Goal: Information Seeking & Learning: Learn about a topic

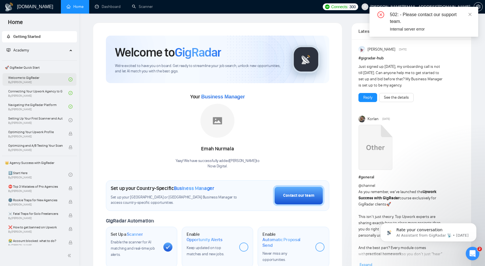
click at [40, 78] on link "Welcome to GigRadar By Vlad Timinsky" at bounding box center [38, 79] width 60 height 12
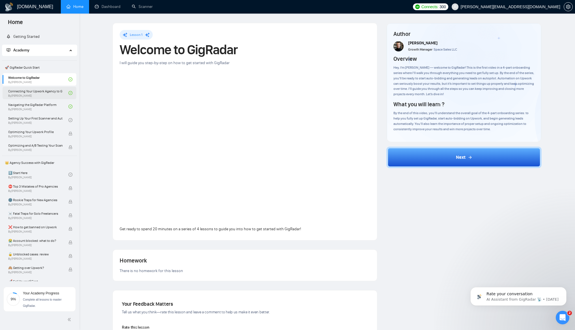
click at [53, 92] on link "Connecting Your Upwork Agency to GigRadar By Vlad Timinsky" at bounding box center [38, 93] width 60 height 12
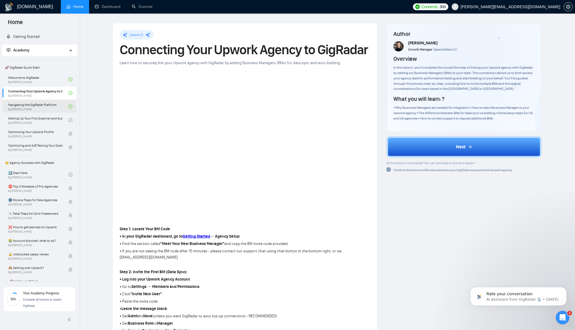
click at [39, 106] on link "Navigating the GigRadar Platform By Vlad Timinsky" at bounding box center [38, 106] width 60 height 12
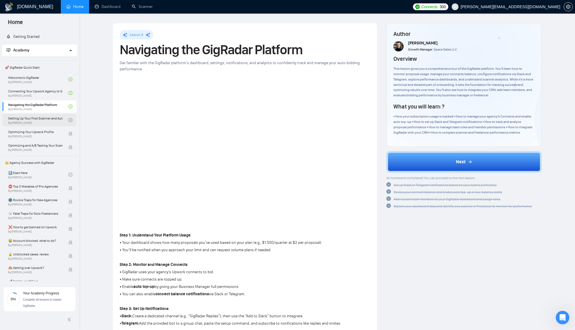
click at [44, 123] on link "Setting Up Your First Scanner and Auto-Bidder By Vlad Timinsky" at bounding box center [38, 120] width 60 height 12
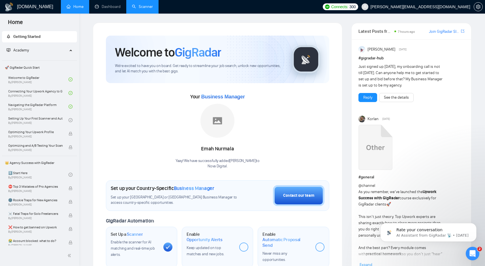
click at [143, 8] on link "Scanner" at bounding box center [142, 6] width 21 height 5
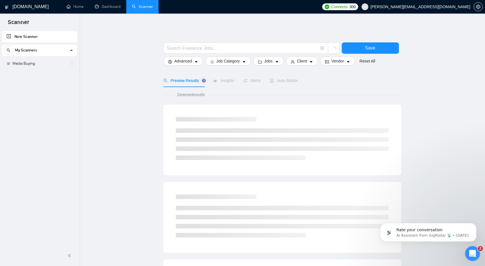
click at [475, 254] on div "Open Intercom Messenger" at bounding box center [471, 253] width 19 height 19
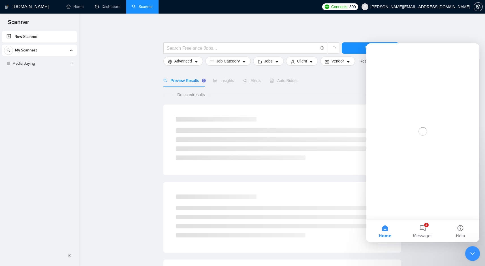
click at [474, 253] on icon "Close Intercom Messenger" at bounding box center [471, 253] width 7 height 7
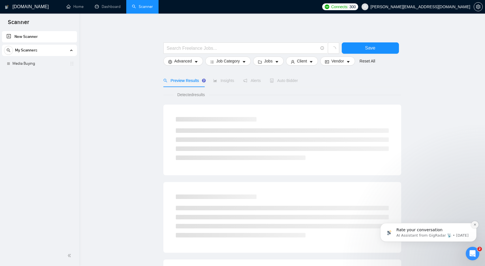
click at [472, 227] on button "Dismiss notification" at bounding box center [474, 224] width 7 height 7
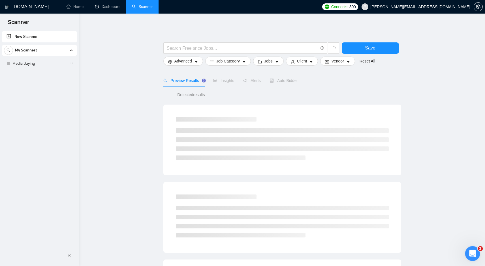
click at [469, 255] on div "Open Intercom Messenger" at bounding box center [471, 253] width 19 height 19
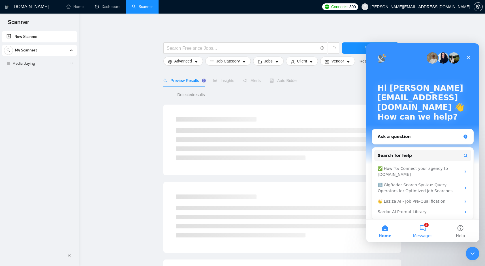
click at [409, 233] on button "2 Messages" at bounding box center [422, 231] width 38 height 23
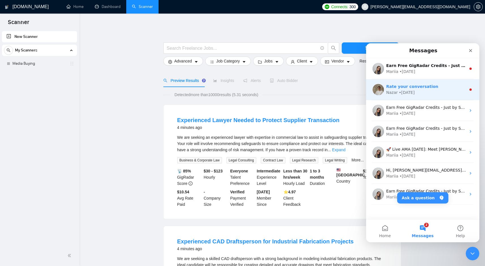
click at [413, 91] on div "• 2w ago" at bounding box center [407, 93] width 16 height 6
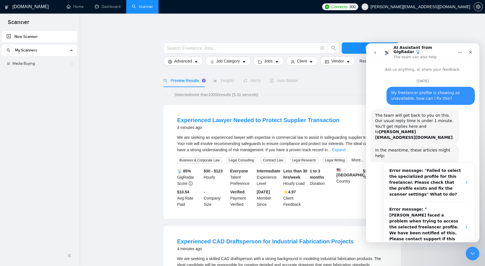
scroll to position [10, 0]
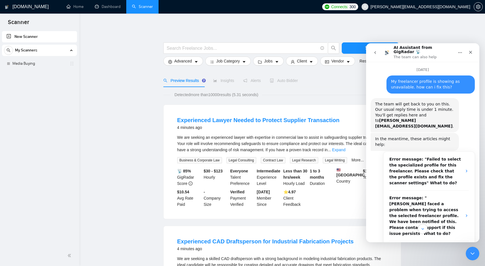
click at [373, 50] on icon "go back" at bounding box center [375, 52] width 5 height 5
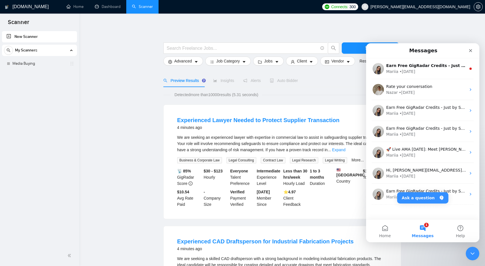
scroll to position [0, 0]
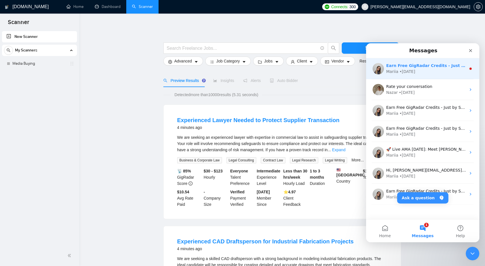
click at [448, 75] on div "Earn Free GigRadar Credits - Just by Sharing Your Story! 💬 Want more credits fo…" at bounding box center [422, 68] width 113 height 21
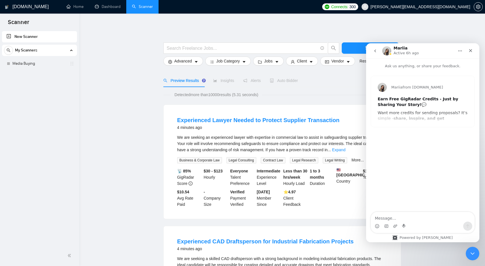
click at [375, 51] on icon "go back" at bounding box center [375, 51] width 5 height 5
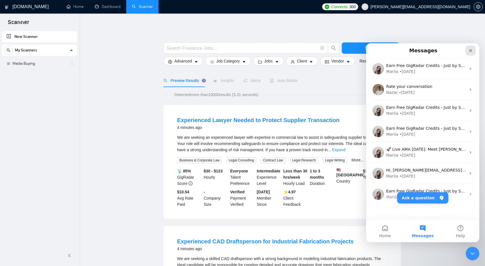
click at [474, 49] on div "Close" at bounding box center [470, 51] width 10 height 10
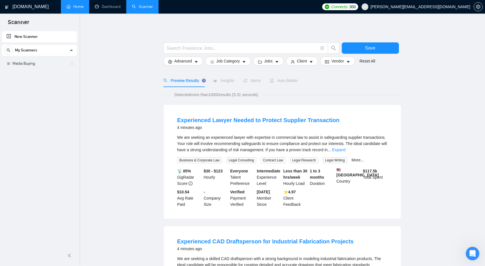
click at [83, 6] on link "Home" at bounding box center [74, 6] width 17 height 5
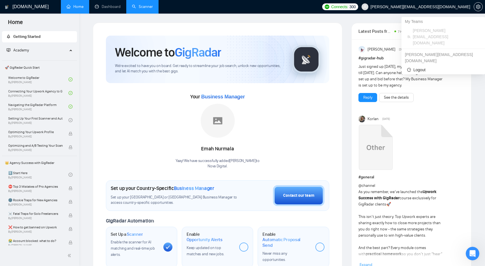
click at [460, 7] on span "[PERSON_NAME][EMAIL_ADDRESS][DOMAIN_NAME]" at bounding box center [420, 7] width 100 height 0
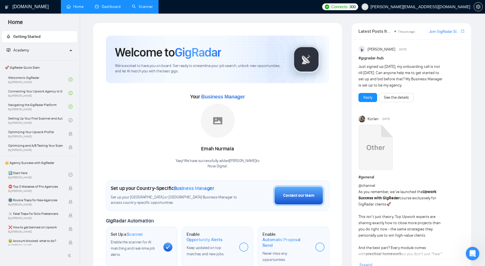
click at [105, 7] on link "Dashboard" at bounding box center [108, 6] width 26 height 5
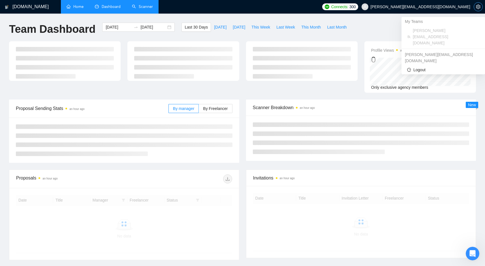
click at [475, 7] on span "setting" at bounding box center [478, 7] width 8 height 5
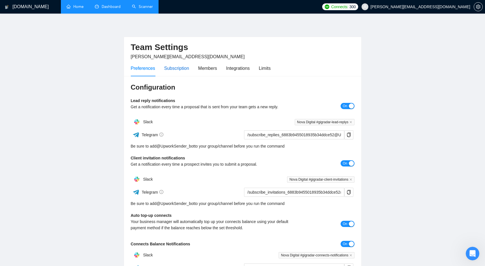
click at [184, 69] on div "Subscription" at bounding box center [176, 68] width 25 height 7
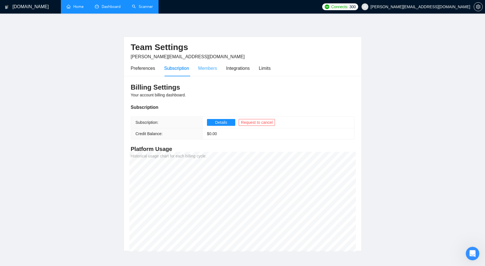
click at [204, 72] on div "Members" at bounding box center [207, 68] width 19 height 16
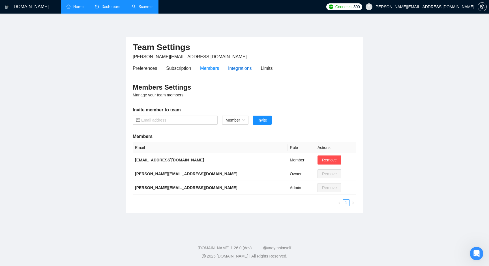
click at [248, 68] on div "Integrations" at bounding box center [240, 68] width 24 height 7
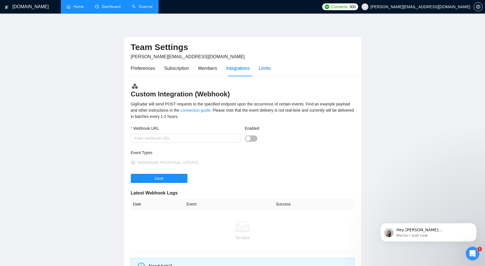
click at [265, 69] on div "Limits" at bounding box center [265, 68] width 12 height 7
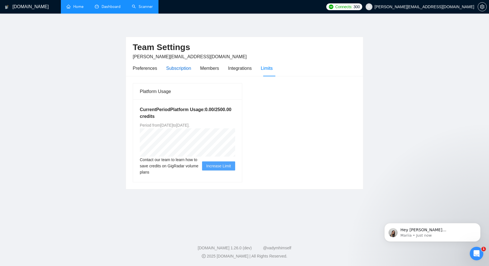
click at [186, 68] on div "Subscription" at bounding box center [178, 68] width 25 height 7
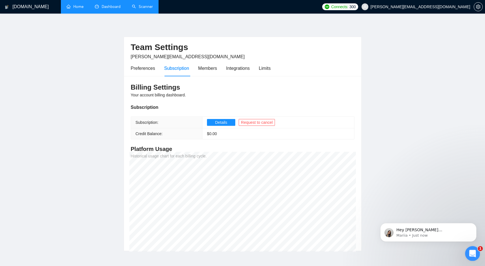
click at [465, 254] on div "Open Intercom Messenger" at bounding box center [471, 253] width 19 height 19
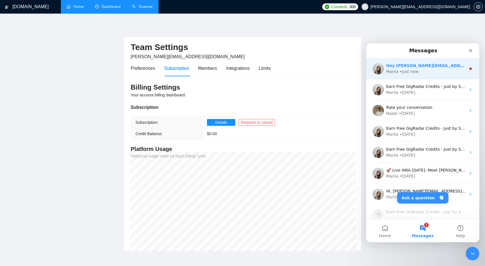
click at [423, 72] on div "Mariia • Just now" at bounding box center [426, 72] width 80 height 6
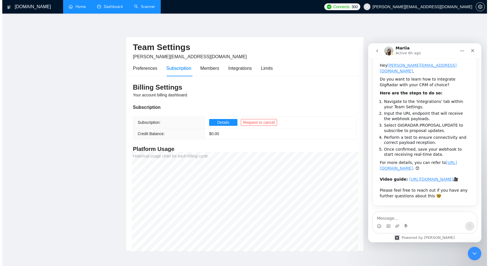
scroll to position [56, 0]
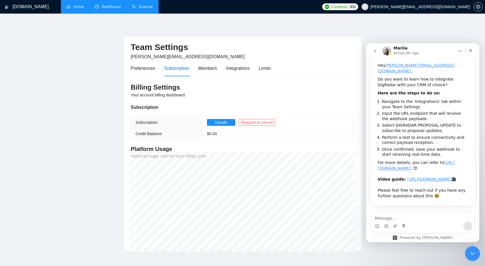
click at [471, 255] on icon "Close Intercom Messenger" at bounding box center [471, 253] width 7 height 7
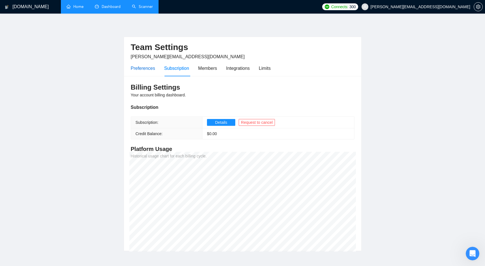
click at [147, 66] on div "Preferences" at bounding box center [143, 68] width 24 height 7
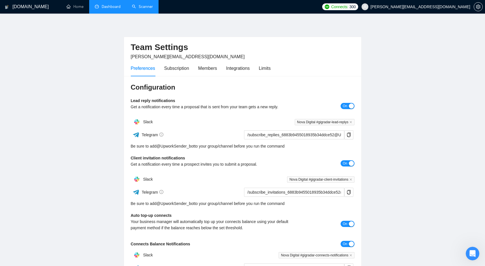
click at [101, 6] on link "Dashboard" at bounding box center [108, 6] width 26 height 5
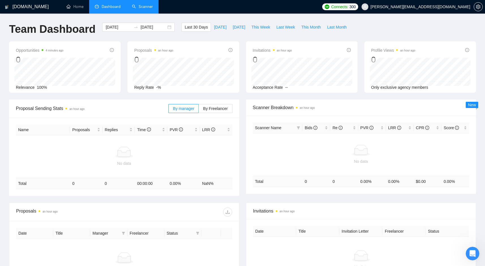
click at [139, 5] on link "Scanner" at bounding box center [142, 6] width 21 height 5
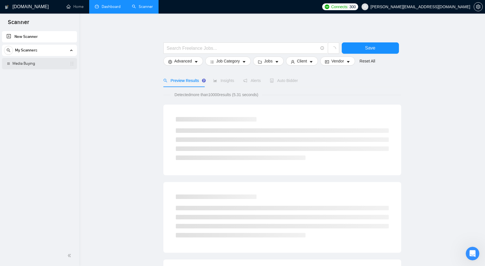
click at [46, 66] on link "Media Buying" at bounding box center [39, 63] width 54 height 11
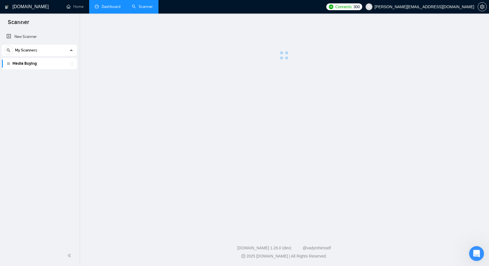
click at [477, 252] on icon "Open Intercom Messenger" at bounding box center [475, 252] width 9 height 9
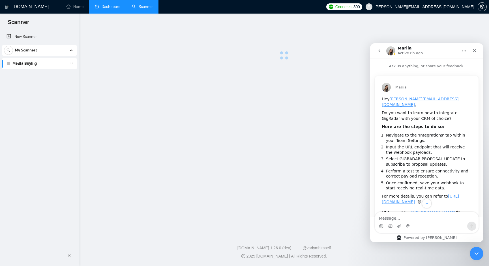
click at [374, 64] on p "Ask us anything, or share your feedback." at bounding box center [426, 64] width 113 height 10
click at [375, 53] on button "go back" at bounding box center [379, 51] width 11 height 11
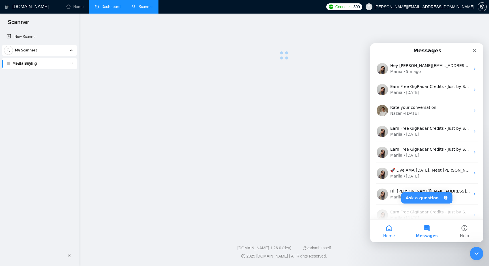
click at [391, 224] on button "Home" at bounding box center [389, 231] width 38 height 23
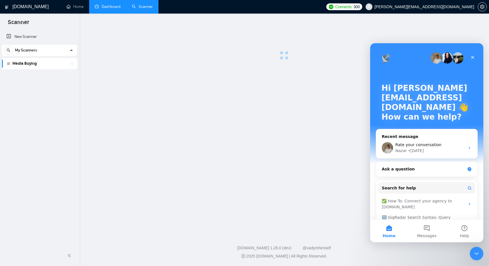
scroll to position [36, 0]
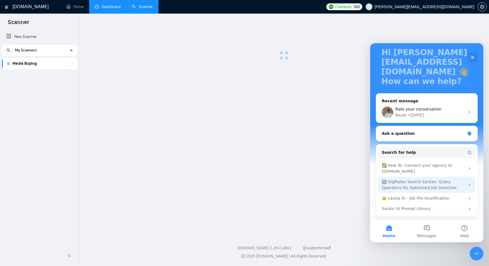
click at [443, 184] on div "🔠 GigRadar Search Syntax: Query Operators for Optimized Job Searches" at bounding box center [423, 185] width 83 height 12
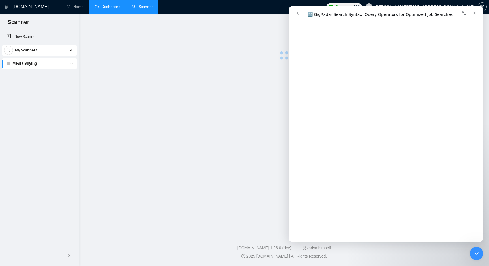
scroll to position [0, 0]
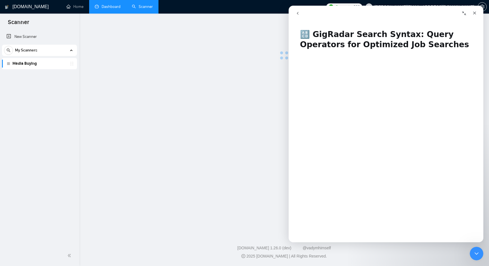
click at [464, 16] on button "Collapse window" at bounding box center [464, 13] width 11 height 11
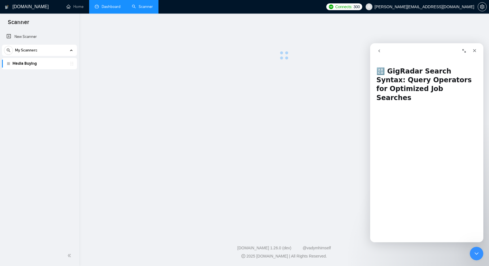
click at [462, 54] on button "Expand window" at bounding box center [464, 51] width 11 height 11
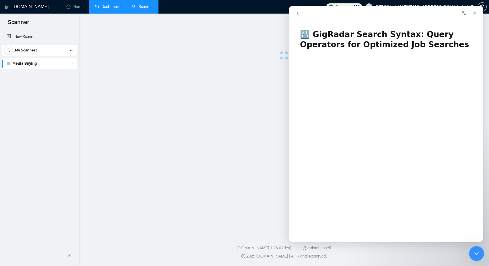
drag, startPoint x: 478, startPoint y: 253, endPoint x: 471, endPoint y: 248, distance: 8.6
click at [478, 253] on icon "Close Intercom Messenger" at bounding box center [475, 253] width 7 height 7
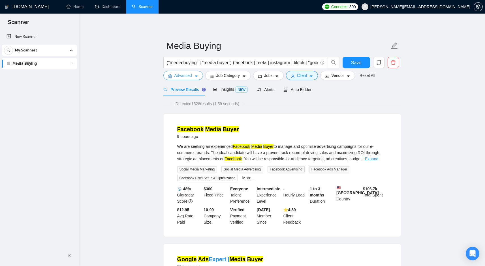
click at [197, 77] on icon "caret-down" at bounding box center [196, 76] width 4 height 4
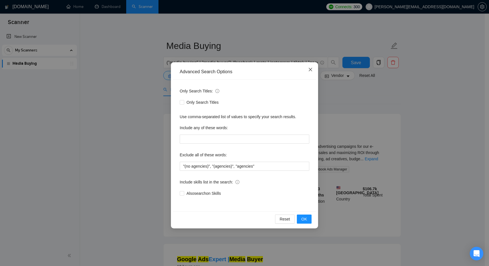
click at [314, 70] on span "Close" at bounding box center [310, 69] width 15 height 15
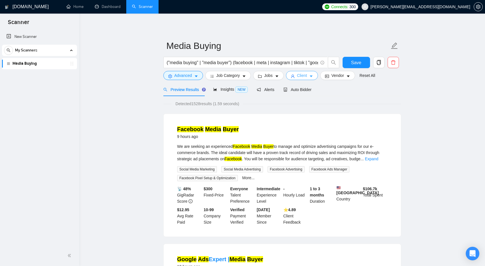
click at [307, 75] on span "Client" at bounding box center [302, 75] width 10 height 6
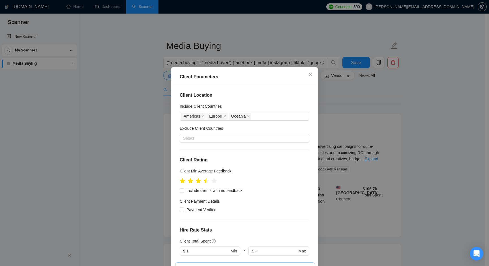
click at [402, 88] on div "Client Parameters Client Location Include Client Countries [GEOGRAPHIC_DATA] [G…" at bounding box center [244, 133] width 489 height 266
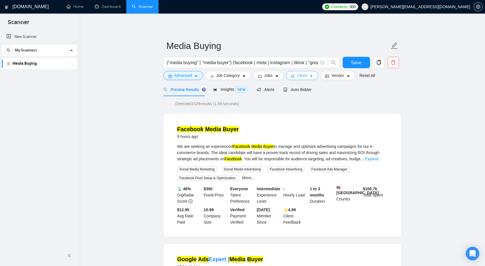
click at [315, 79] on button "Client" at bounding box center [302, 75] width 32 height 9
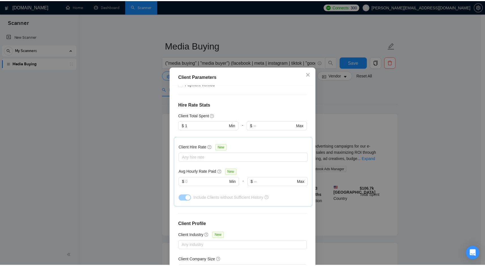
scroll to position [125, 0]
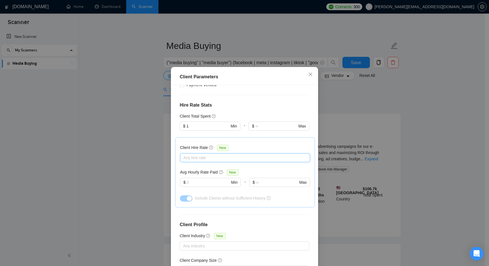
click at [266, 158] on div at bounding box center [242, 157] width 122 height 7
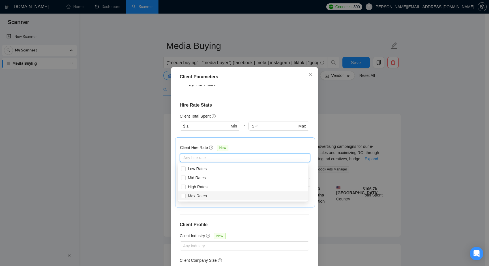
click at [250, 196] on div "Max Rates" at bounding box center [242, 196] width 123 height 6
checkbox input "true"
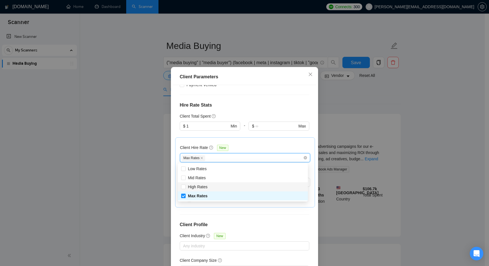
click at [250, 188] on div "High Rates" at bounding box center [242, 187] width 123 height 6
checkbox input "true"
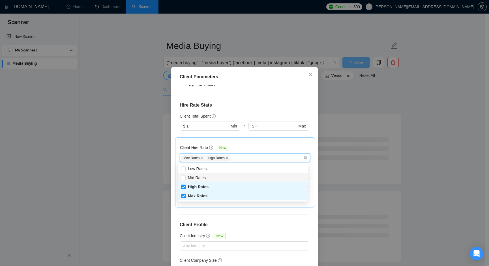
click at [423, 117] on div "Client Parameters Client Location Include Client Countries [GEOGRAPHIC_DATA] [G…" at bounding box center [244, 133] width 489 height 266
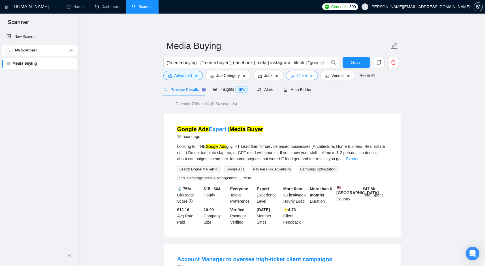
click at [306, 78] on span "Client" at bounding box center [302, 75] width 10 height 6
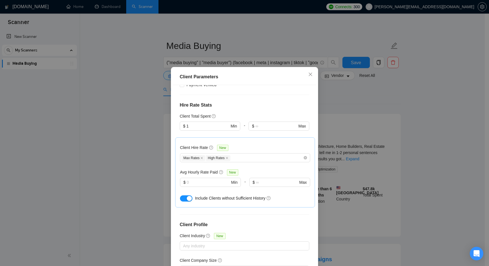
click at [391, 98] on div "Client Parameters Client Location Include Client Countries [GEOGRAPHIC_DATA] [G…" at bounding box center [244, 133] width 489 height 266
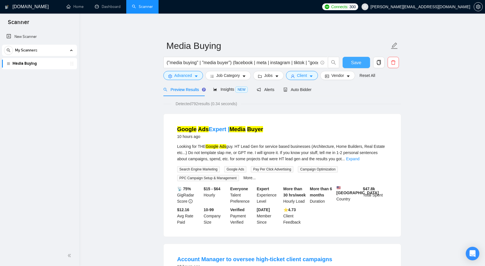
click at [357, 59] on span "Save" at bounding box center [356, 62] width 10 height 7
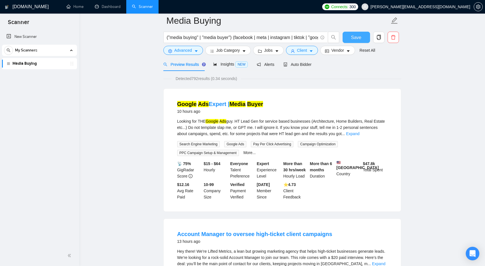
scroll to position [0, 0]
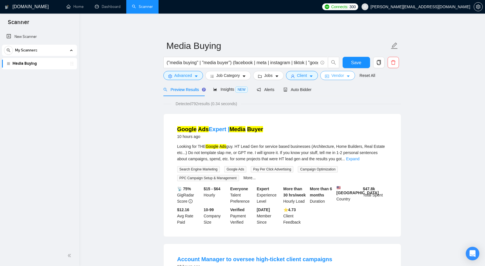
click at [343, 77] on span "Vendor" at bounding box center [337, 75] width 12 height 6
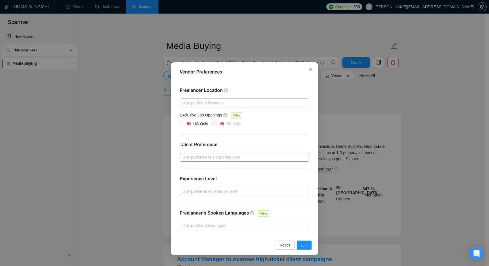
click at [265, 156] on div at bounding box center [241, 157] width 121 height 7
click at [248, 172] on div "Unspecified" at bounding box center [245, 168] width 130 height 9
checkbox input "true"
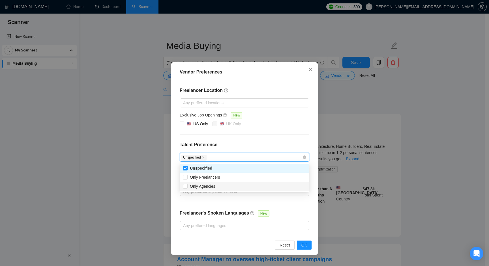
click at [245, 184] on div "Only Agencies" at bounding box center [244, 186] width 123 height 6
checkbox input "true"
click at [308, 245] on button "OK" at bounding box center [304, 245] width 15 height 9
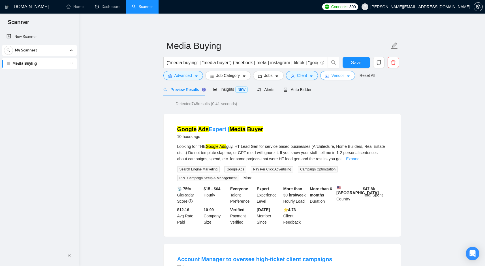
click at [343, 75] on span "Vendor" at bounding box center [337, 75] width 12 height 6
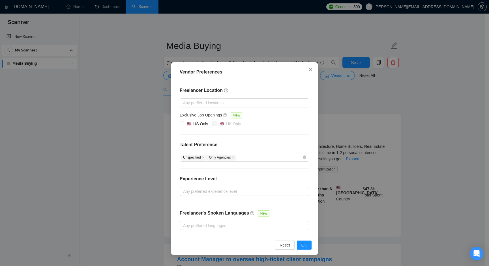
click at [370, 89] on div "Vendor Preferences Freelancer Location Any preffered locations Exclusive Job Op…" at bounding box center [244, 133] width 489 height 266
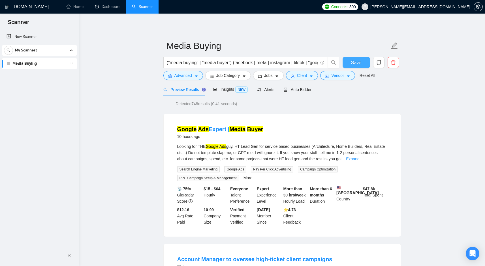
click at [356, 63] on span "Save" at bounding box center [356, 62] width 10 height 7
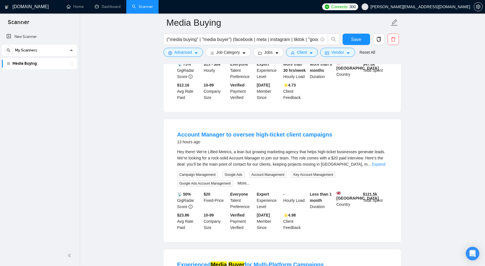
scroll to position [129, 0]
drag, startPoint x: 167, startPoint y: 140, endPoint x: 222, endPoint y: 141, distance: 55.5
click at [222, 141] on div "Account Manager to oversee high-ticket client campaigns 13 hours ago Hey there!…" at bounding box center [282, 181] width 237 height 123
copy link "Account Manager"
click at [377, 167] on link "Expand" at bounding box center [378, 165] width 13 height 5
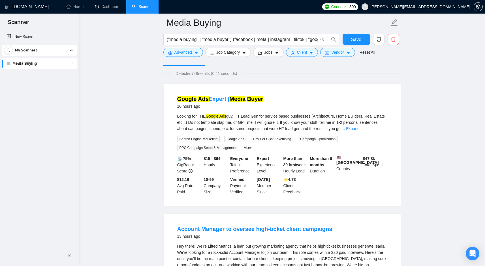
scroll to position [0, 0]
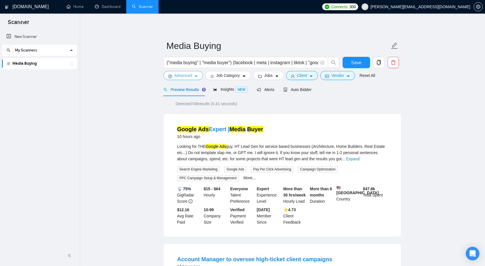
click at [198, 73] on button "Advanced" at bounding box center [183, 75] width 40 height 9
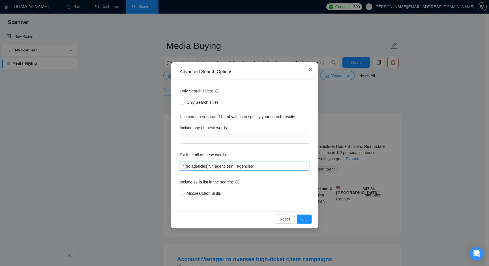
click at [281, 167] on input ""(no agencies)", "(agencies)", "agencies"" at bounding box center [245, 166] width 130 height 9
paste input "Account Manager"
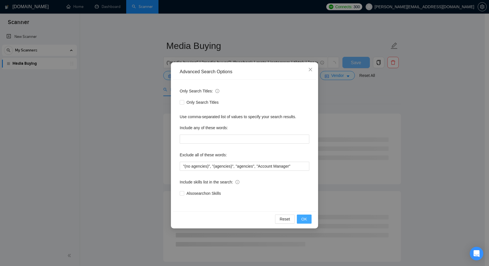
click at [305, 222] on span "OK" at bounding box center [304, 219] width 6 height 6
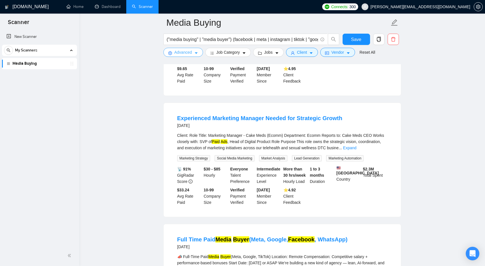
scroll to position [276, 0]
click at [356, 150] on link "Expand" at bounding box center [349, 147] width 13 height 5
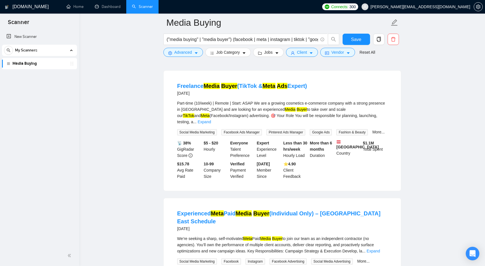
scroll to position [1370, 0]
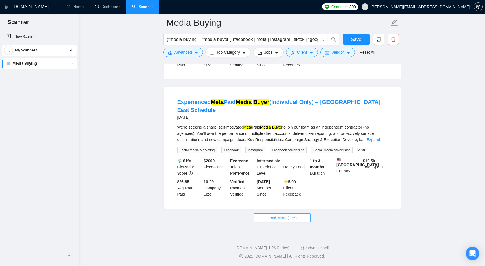
click at [306, 221] on button "Load More (725)" at bounding box center [282, 218] width 57 height 9
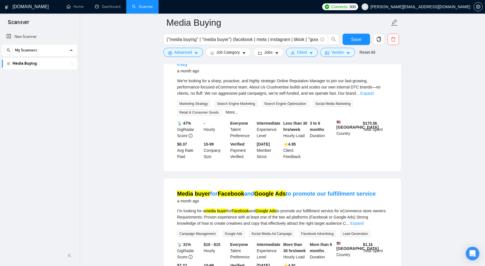
scroll to position [1734, 0]
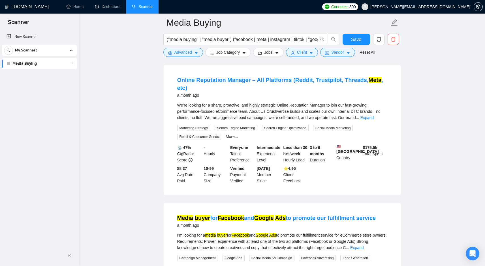
click at [302, 121] on div "We’re looking for a sharp, proactive, and highly strategic Online Reputation Ma…" at bounding box center [282, 111] width 210 height 19
drag, startPoint x: 302, startPoint y: 153, endPoint x: 318, endPoint y: 151, distance: 15.9
click at [318, 121] on div "We’re looking for a sharp, proactive, and highly strategic Online Reputation Ma…" at bounding box center [282, 111] width 210 height 19
copy div "Reputation Manager"
click at [373, 120] on link "Expand" at bounding box center [366, 117] width 13 height 5
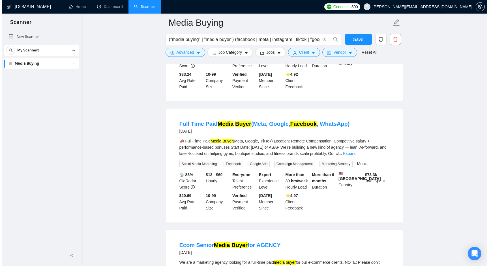
scroll to position [553, 0]
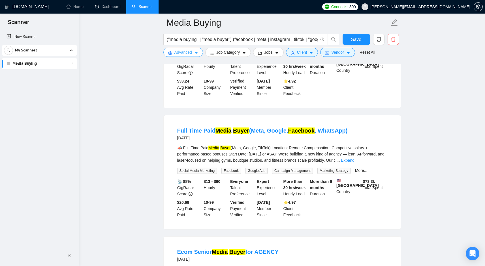
click at [188, 49] on span "Advanced" at bounding box center [183, 52] width 18 height 6
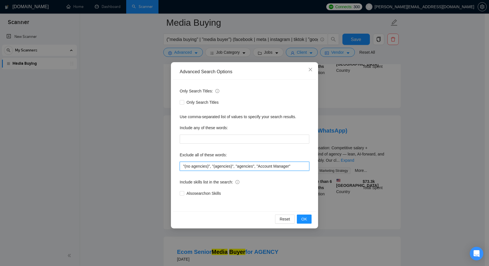
click at [306, 166] on input ""(no agencies)", "(agencies)", "agencies", "Account Manager"" at bounding box center [245, 166] width 130 height 9
paste input "Reputation Manager"
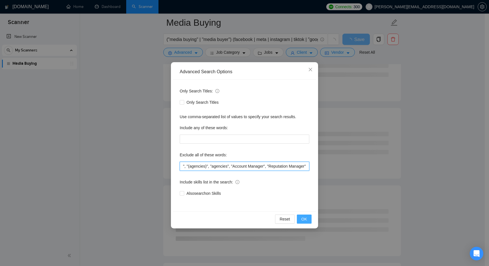
type input ""(no agencies)", "(agencies)", "agencies", "Account Manager", "Reputation Manag…"
click at [308, 218] on button "OK" at bounding box center [304, 219] width 15 height 9
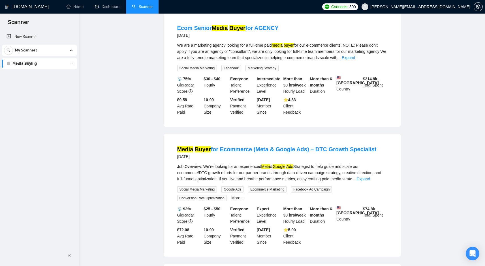
scroll to position [0, 0]
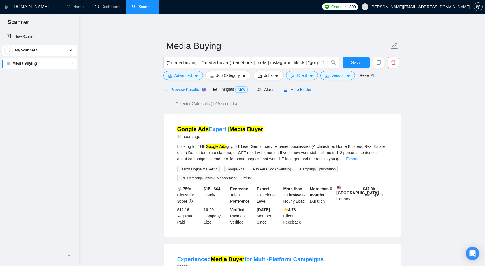
click at [298, 90] on span "Auto Bidder" at bounding box center [297, 89] width 28 height 5
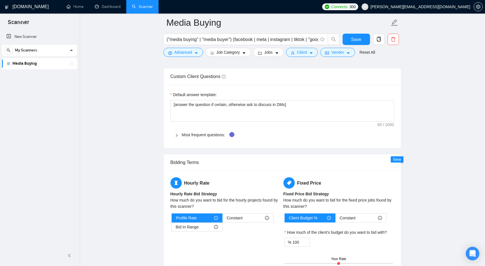
scroll to position [735, 0]
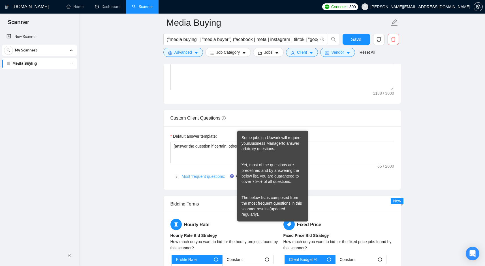
click at [199, 178] on link "Most frequent questions:" at bounding box center [203, 176] width 43 height 5
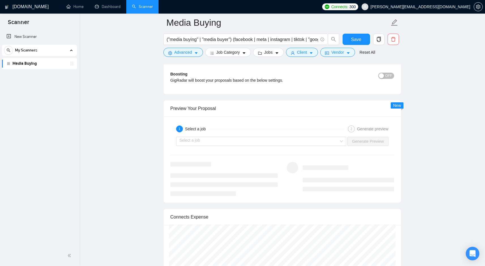
scroll to position [1180, 0]
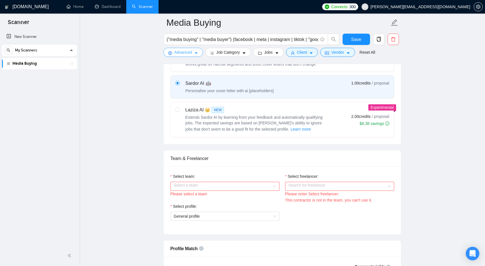
scroll to position [0, 0]
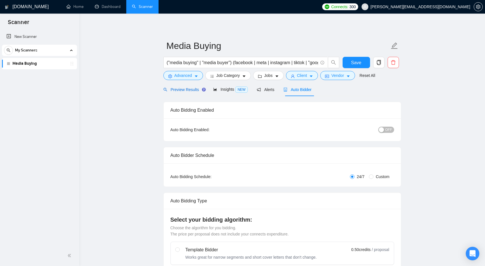
click at [181, 89] on span "Preview Results" at bounding box center [183, 89] width 41 height 5
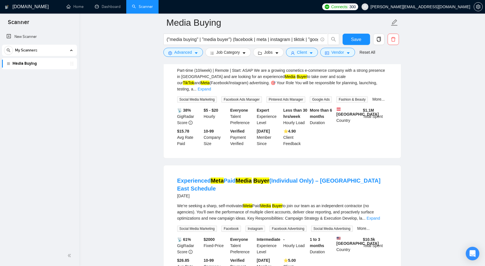
scroll to position [1189, 0]
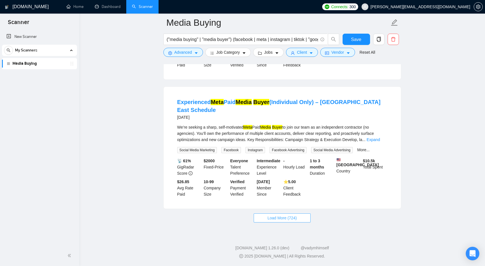
click at [285, 216] on span "Load More (724)" at bounding box center [281, 218] width 29 height 6
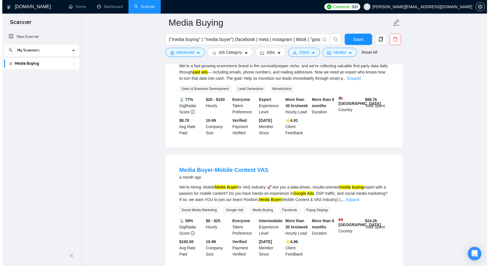
scroll to position [1822, 0]
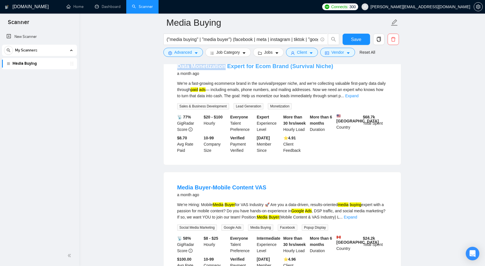
drag, startPoint x: 175, startPoint y: 109, endPoint x: 225, endPoint y: 108, distance: 50.1
click at [225, 108] on li "Data Monetization Expert for Ecom Brand (Survival Niche) a month ago We’re a fa…" at bounding box center [282, 108] width 224 height 100
copy link "Data Monetization"
click at [192, 53] on span "Advanced" at bounding box center [183, 52] width 18 height 6
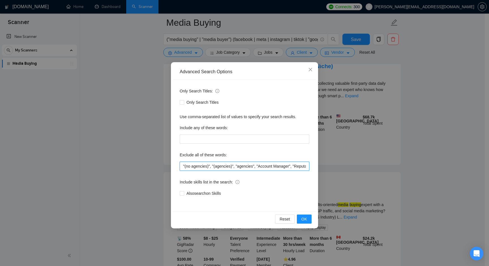
click at [265, 166] on input ""(no agencies)", "(agencies)", "agencies", "Account Manager", "Reputation Manag…" at bounding box center [245, 166] width 130 height 9
paste input "Data Monetization"
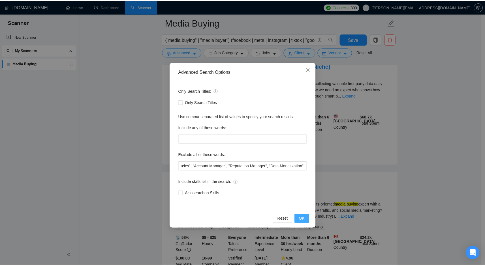
scroll to position [0, 0]
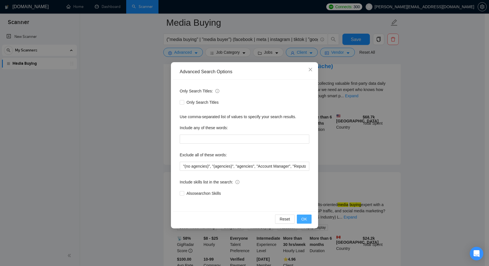
click at [304, 215] on button "OK" at bounding box center [304, 219] width 15 height 9
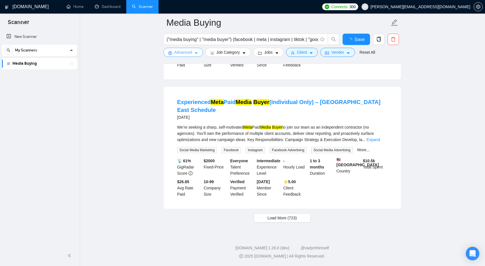
scroll to position [1189, 0]
click at [283, 216] on span "Load More (723)" at bounding box center [281, 218] width 29 height 6
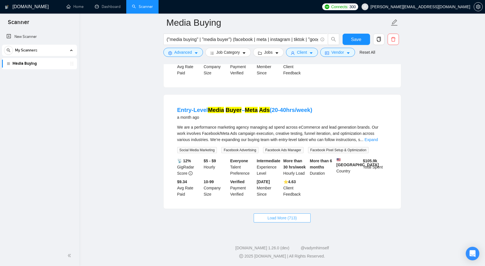
scroll to position [2451, 0]
click at [295, 220] on span "Load More (713)" at bounding box center [281, 218] width 29 height 6
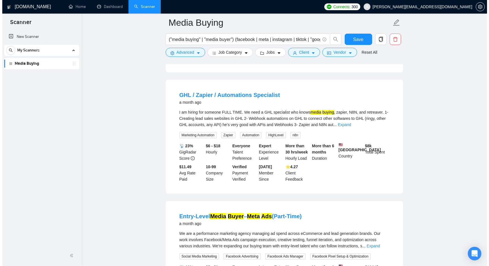
scroll to position [2786, 0]
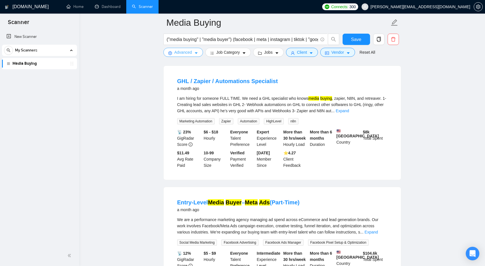
click at [180, 51] on span "Advanced" at bounding box center [183, 52] width 18 height 6
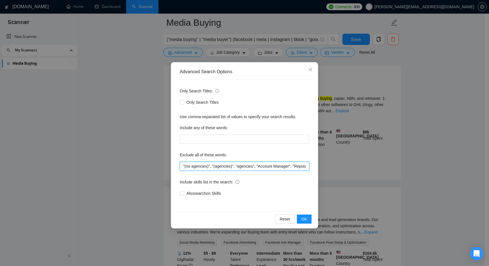
click at [265, 163] on input ""(no agencies)", "(agencies)", "agencies", "Account Manager", "Reputation Manag…" at bounding box center [245, 166] width 130 height 9
click at [306, 220] on span "OK" at bounding box center [304, 219] width 6 height 6
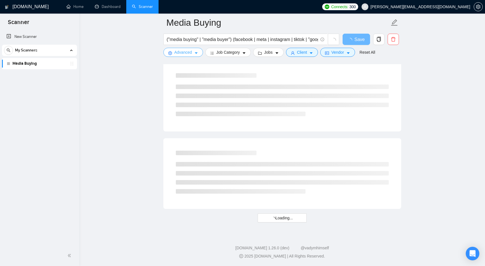
scroll to position [1189, 0]
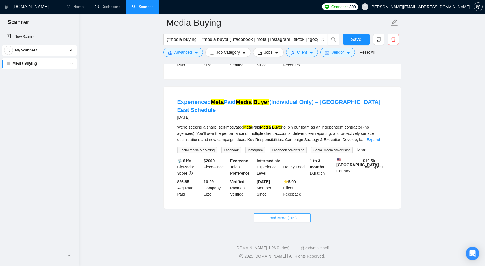
click at [280, 220] on span "Load More (709)" at bounding box center [281, 218] width 29 height 6
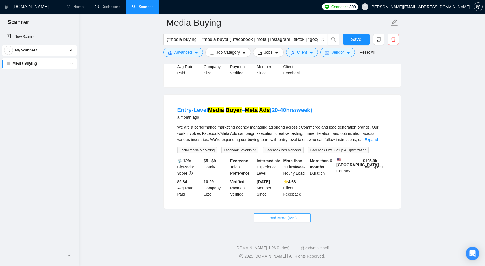
scroll to position [2451, 0]
click at [284, 217] on span "Load More (699)" at bounding box center [281, 218] width 29 height 6
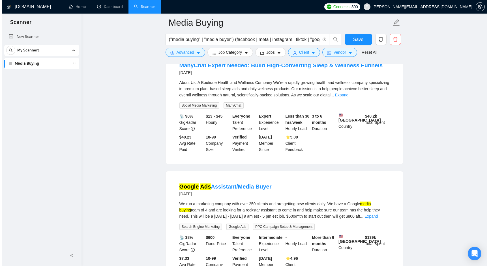
scroll to position [2917, 0]
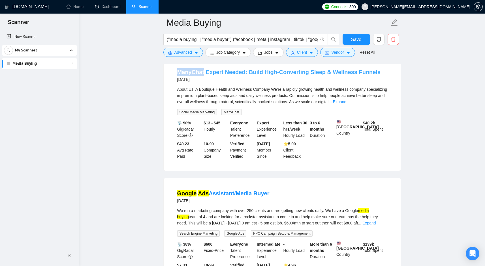
drag, startPoint x: 174, startPoint y: 138, endPoint x: 203, endPoint y: 138, distance: 29.7
click at [203, 138] on li "ManyChat Expert Needed: Build High-Converting Sleep & Wellness Funnels [DATE] A…" at bounding box center [282, 114] width 224 height 100
copy link "ManyChat"
click at [192, 54] on button "Advanced" at bounding box center [183, 52] width 40 height 9
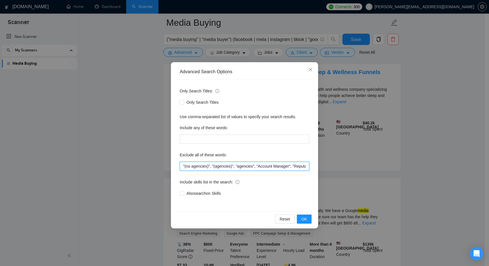
click at [246, 163] on input ""(no agencies)", "(agencies)", "agencies", "Account Manager", "Reputation Manag…" at bounding box center [245, 166] width 130 height 9
paste input "ManyChat"
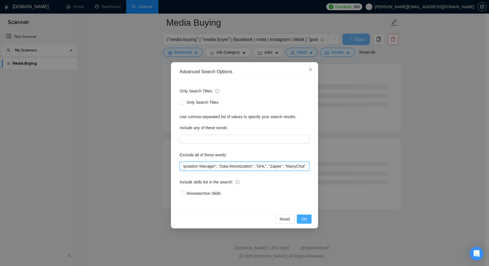
scroll to position [2228, 0]
click at [301, 216] on button "OK" at bounding box center [304, 219] width 15 height 9
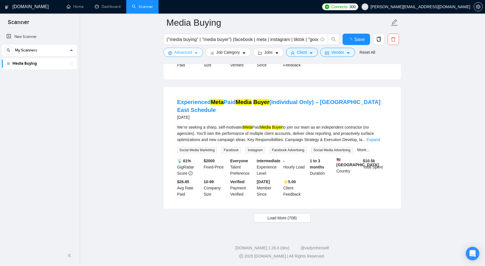
scroll to position [1189, 0]
click at [166, 38] on span "("media buying" | "media buyer") (facebook | meta | instagram | tiktok | "googl…" at bounding box center [245, 39] width 164 height 11
click at [194, 36] on input "("media buying" | "media buyer") (facebook | meta | instagram | tiktok | "googl…" at bounding box center [242, 39] width 151 height 7
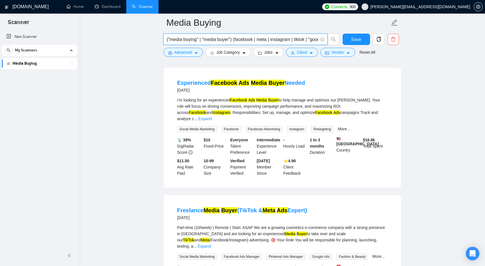
scroll to position [1189, 0]
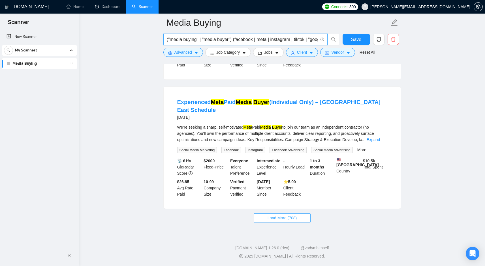
click at [280, 216] on span "Load More (708)" at bounding box center [281, 218] width 29 height 6
click at [280, 217] on span "Loading..." at bounding box center [282, 218] width 22 height 6
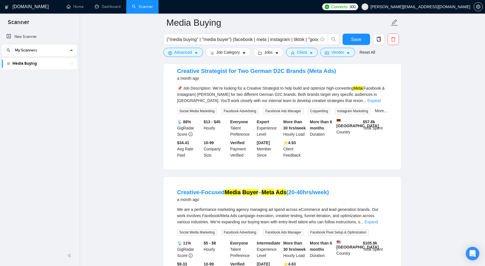
scroll to position [2451, 0]
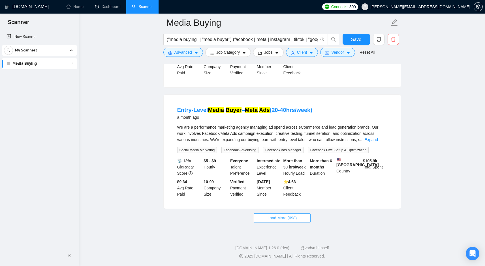
click at [280, 216] on span "Load More (698)" at bounding box center [281, 218] width 29 height 6
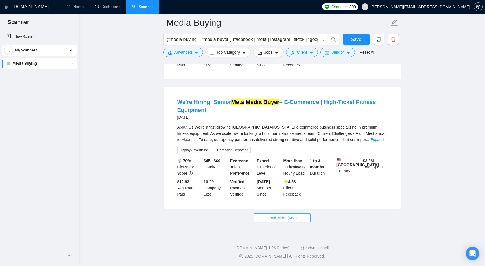
scroll to position [3712, 0]
click at [283, 221] on span "Load More (688)" at bounding box center [281, 218] width 29 height 6
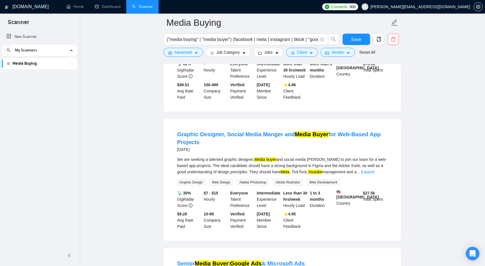
scroll to position [4633, 0]
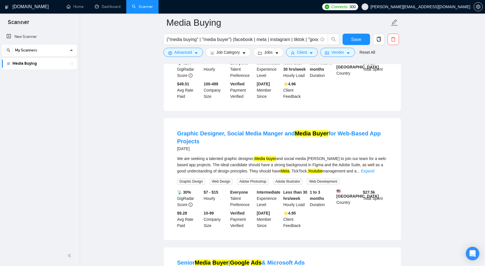
drag, startPoint x: 173, startPoint y: 107, endPoint x: 211, endPoint y: 108, distance: 38.2
click at [211, 104] on li "Development of a Modular Lead Generation SaaS/ Funnel Builder, Campaign Logic, …" at bounding box center [282, 50] width 224 height 108
copy link "Development"
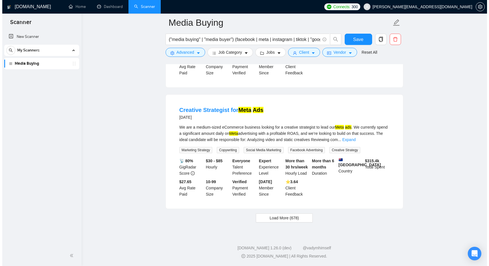
scroll to position [5022, 0]
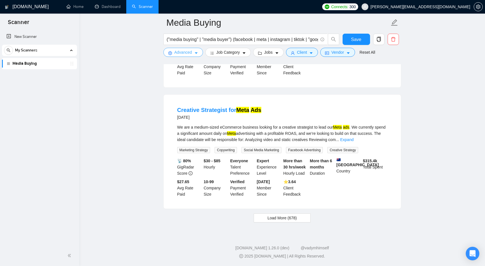
click at [194, 50] on button "Advanced" at bounding box center [183, 52] width 40 height 9
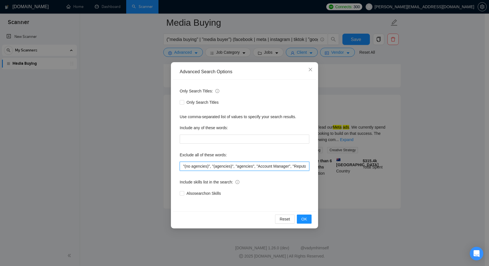
click at [237, 164] on input ""(no agencies)", "(agencies)", "agencies", "Account Manager", "Reputation Manag…" at bounding box center [245, 166] width 130 height 9
paste input "Development"
click at [306, 222] on button "OK" at bounding box center [304, 219] width 15 height 9
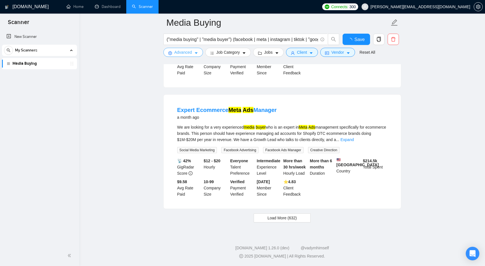
scroll to position [1193, 0]
click at [306, 222] on button "Load More (632)" at bounding box center [282, 218] width 57 height 9
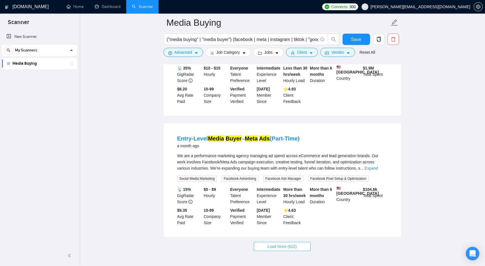
scroll to position [2446, 0]
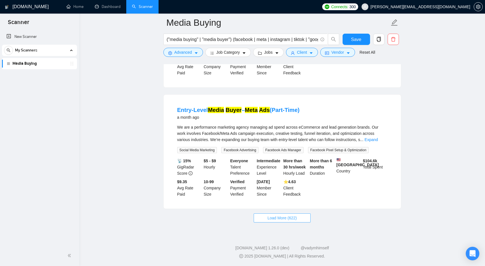
click at [287, 219] on span "Load More (622)" at bounding box center [281, 218] width 29 height 6
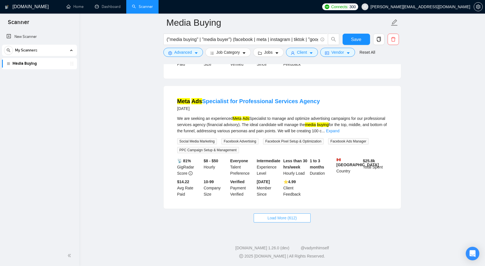
scroll to position [3757, 0]
click at [272, 222] on button "Load More (612)" at bounding box center [282, 218] width 57 height 9
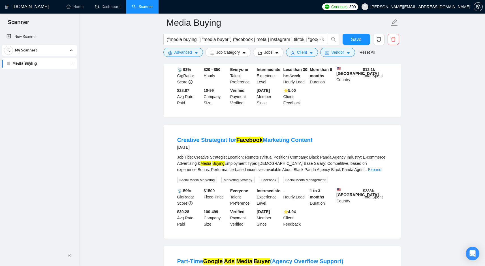
scroll to position [4505, 0]
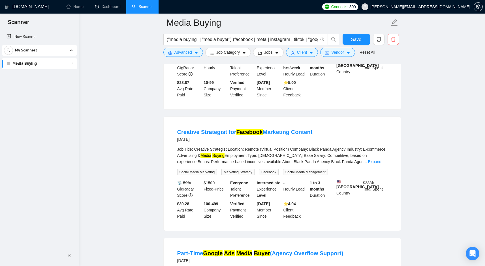
drag, startPoint x: 172, startPoint y: 104, endPoint x: 242, endPoint y: 108, distance: 70.3
click at [242, 103] on li "Growth Funnel Strategist for TikTok-First Buyback Campaign [DATE] Build Full Fu…" at bounding box center [282, 52] width 224 height 100
copy link "Growth Funnel Strategist"
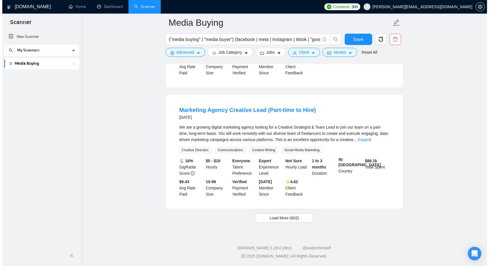
scroll to position [4990, 0]
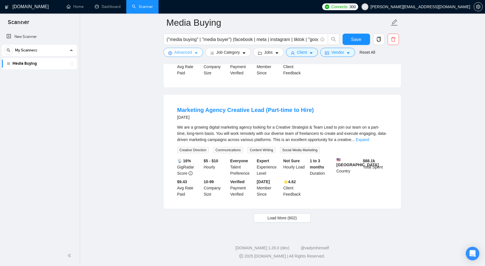
click at [182, 54] on span "Advanced" at bounding box center [183, 52] width 18 height 6
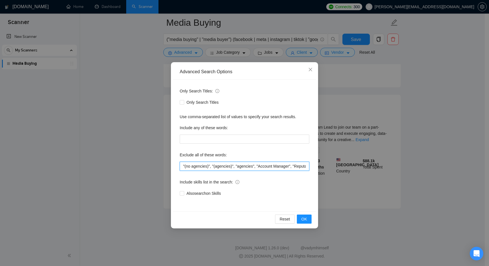
click at [247, 166] on input ""(no agencies)", "(agencies)", "agencies", "Account Manager", "Reputation Manag…" at bounding box center [245, 166] width 130 height 9
paste input "Growth Funnel Strategist"
click at [263, 165] on input ""(no agencies)", "(agencies)", "agencies", "Account Manager", "Reputation Manag…" at bounding box center [245, 166] width 130 height 9
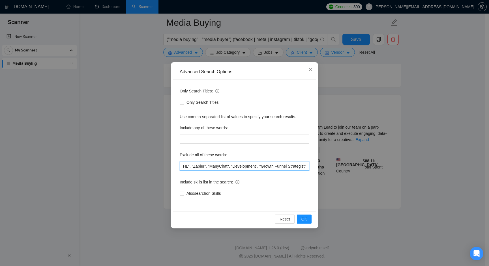
scroll to position [3003, 0]
click at [263, 165] on input ""(no agencies)", "(agencies)", "agencies", "Account Manager", "Reputation Manag…" at bounding box center [245, 166] width 130 height 9
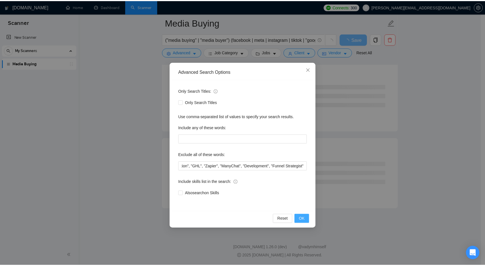
scroll to position [0, 0]
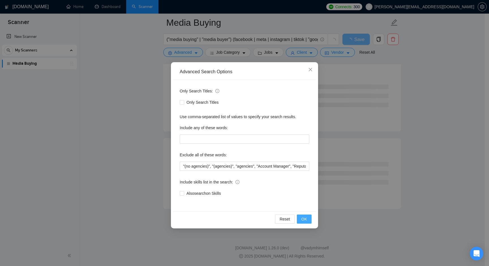
click at [308, 216] on button "OK" at bounding box center [304, 219] width 15 height 9
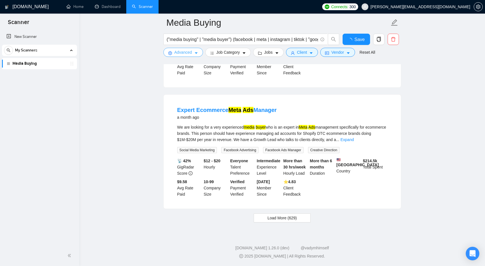
scroll to position [1193, 0]
click at [303, 218] on button "Load More (629)" at bounding box center [282, 218] width 57 height 9
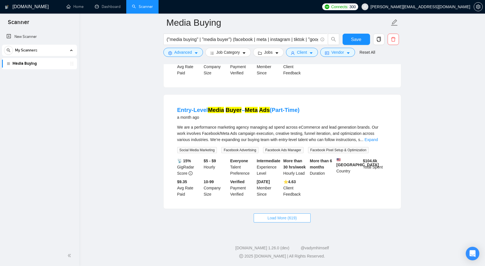
scroll to position [2446, 0]
click at [286, 220] on span "Load More (619)" at bounding box center [281, 218] width 29 height 6
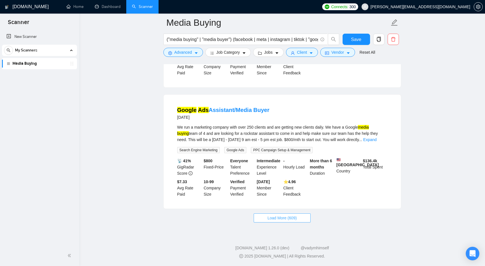
scroll to position [3748, 0]
click at [303, 220] on button "Load More (609)" at bounding box center [282, 218] width 57 height 9
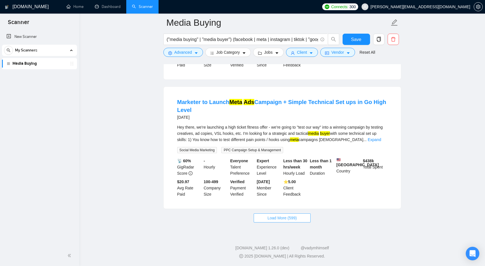
scroll to position [5017, 0]
click at [281, 217] on span "Load More (599)" at bounding box center [281, 218] width 29 height 6
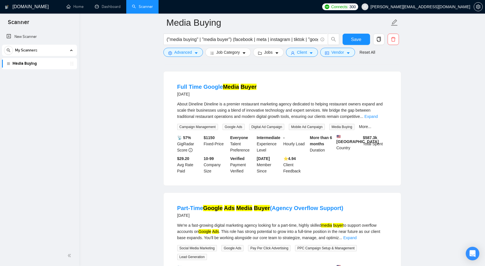
scroll to position [5787, 0]
drag, startPoint x: 173, startPoint y: 83, endPoint x: 207, endPoint y: 84, distance: 34.5
click at [207, 57] on li "GTM + GA4 Tracking Audit & Cleanup — E-commerce Funnel Focus [DATE] We’re an e-…" at bounding box center [282, 7] width 224 height 100
copy link "GTM + GA4"
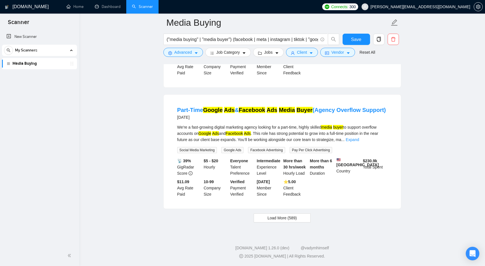
scroll to position [6275, 0]
click at [272, 221] on button "Load More (589)" at bounding box center [282, 218] width 57 height 9
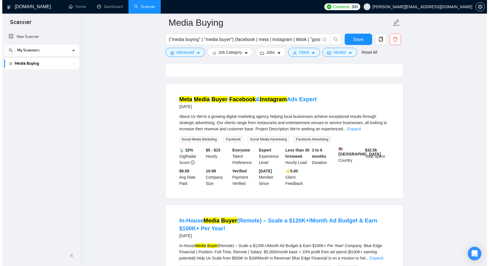
scroll to position [6513, 0]
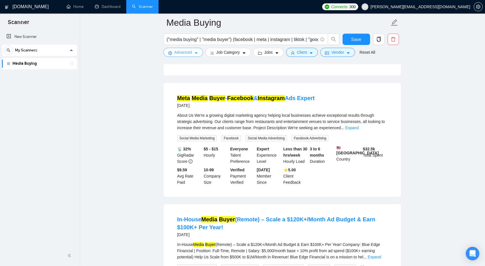
click at [182, 55] on button "Advanced" at bounding box center [183, 52] width 40 height 9
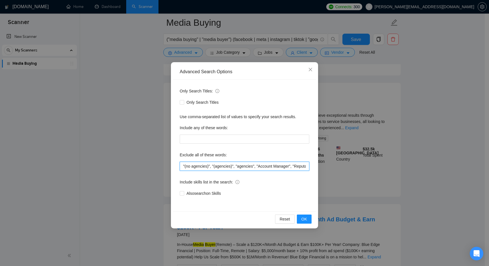
click at [251, 168] on input ""(no agencies)", "(agencies)", "agencies", "Account Manager", "Reputation Manag…" at bounding box center [245, 166] width 130 height 9
paste input "GTM + GA4"
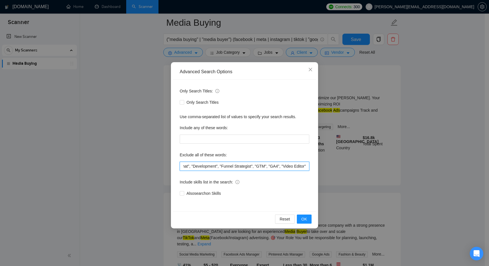
scroll to position [0, 248]
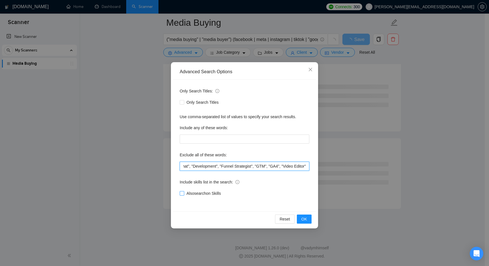
type input ""(no agencies)", "(agencies)", "agencies", "Account Manager", "Reputation Manag…"
click at [220, 191] on span "Also search on Skills" at bounding box center [203, 193] width 39 height 6
click at [184, 191] on input "Also search on Skills" at bounding box center [182, 193] width 4 height 4
checkbox input "true"
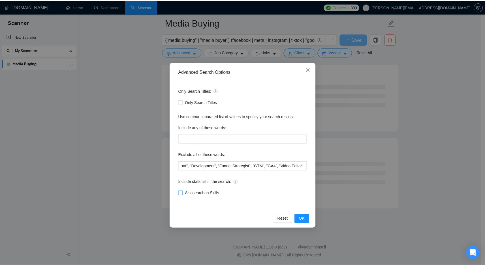
scroll to position [0, 0]
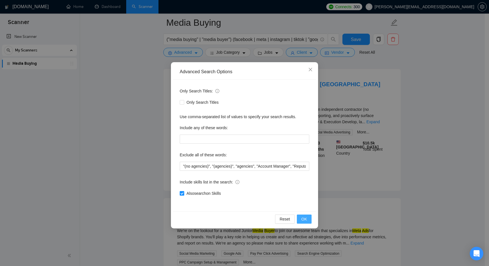
click at [305, 218] on span "OK" at bounding box center [304, 219] width 6 height 6
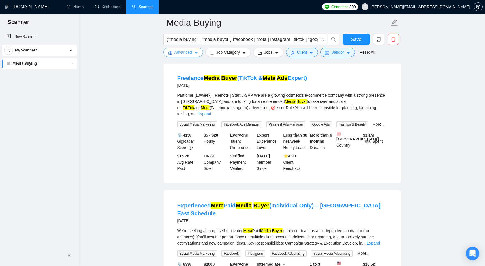
scroll to position [1176, 0]
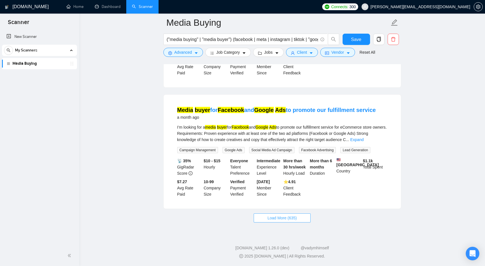
click at [302, 215] on button "Load More (635)" at bounding box center [282, 218] width 57 height 9
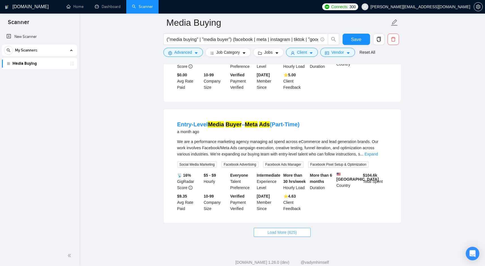
scroll to position [2429, 0]
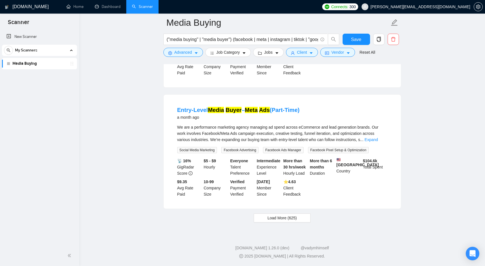
click at [302, 221] on button "Load More (625)" at bounding box center [282, 218] width 57 height 9
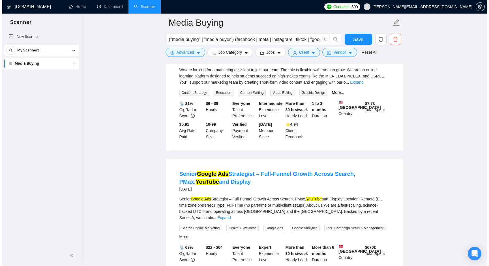
scroll to position [2919, 0]
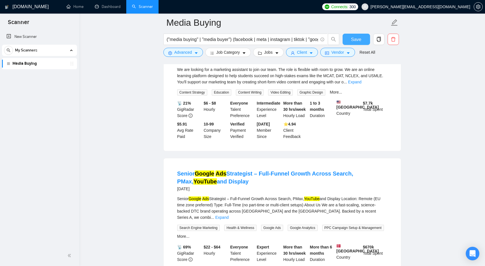
click at [359, 42] on span "Save" at bounding box center [356, 39] width 10 height 7
drag, startPoint x: 175, startPoint y: 116, endPoint x: 228, endPoint y: 115, distance: 52.6
click at [228, 115] on li "Marketing Assistant for Short-Form Video Content Creation [DATE] We are looking…" at bounding box center [282, 94] width 224 height 100
copy link "Marketing Assistant"
click at [191, 54] on span "Advanced" at bounding box center [183, 52] width 18 height 6
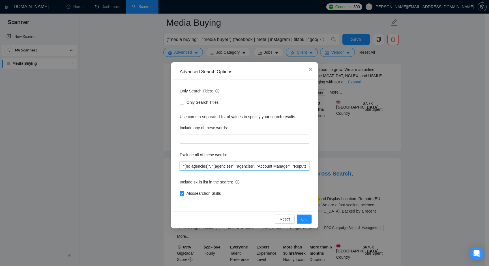
click at [284, 165] on input ""(no agencies)", "(agencies)", "agencies", "Account Manager", "Reputation Manag…" at bounding box center [245, 166] width 130 height 9
paste input "Marketing Assistant"
type input ""(no agencies)", "(agencies)", "agencies", "Account Manager", "Reputation Manag…"
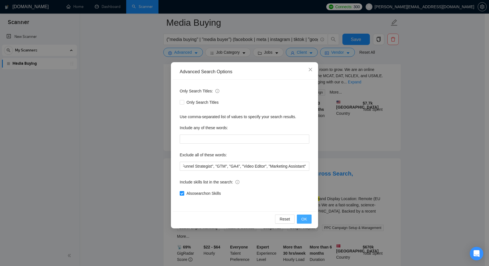
scroll to position [0, 0]
click at [303, 219] on span "OK" at bounding box center [304, 219] width 6 height 6
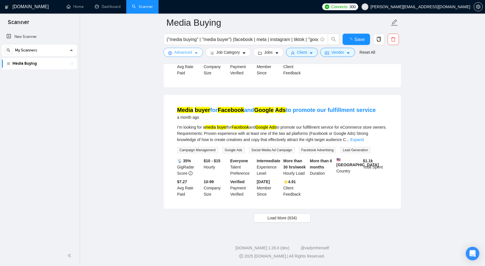
scroll to position [1176, 0]
click at [294, 216] on span "Load More (634)" at bounding box center [281, 218] width 29 height 6
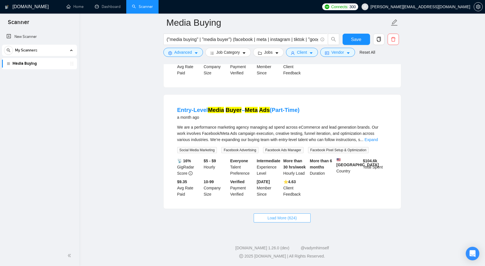
scroll to position [2422, 0]
click at [296, 221] on span "Load More (624)" at bounding box center [281, 218] width 29 height 6
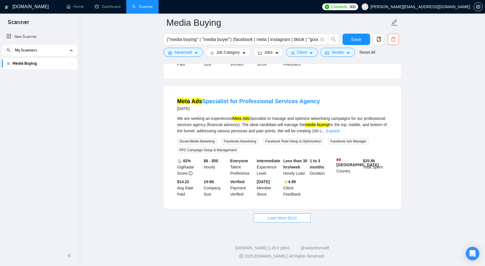
scroll to position [3735, 0]
click at [301, 222] on button "Load More (614)" at bounding box center [282, 218] width 57 height 9
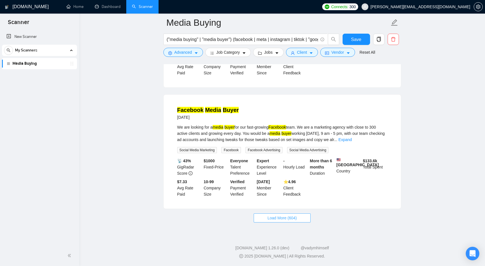
scroll to position [5013, 0]
click at [292, 215] on button "Load More (604)" at bounding box center [282, 218] width 57 height 9
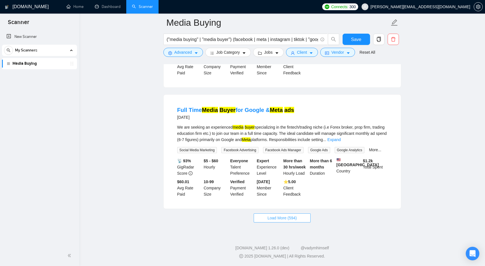
scroll to position [6287, 0]
click at [275, 222] on button "Load More (594)" at bounding box center [282, 218] width 57 height 9
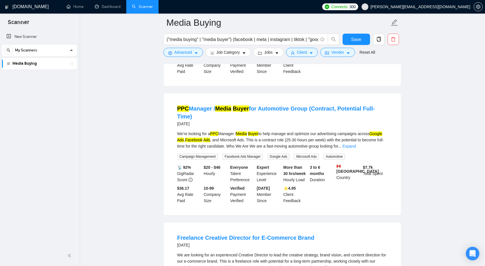
scroll to position [7259, 0]
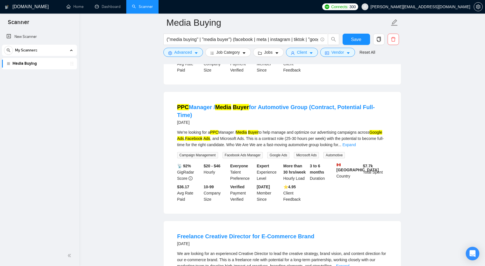
drag, startPoint x: 168, startPoint y: 162, endPoint x: 211, endPoint y: 163, distance: 42.4
click at [211, 85] on div "Video Editing / Cropping / Resizing [DATE] Can you remove 2024 from the 12 vide…" at bounding box center [282, 28] width 237 height 114
copy link "Video Editing"
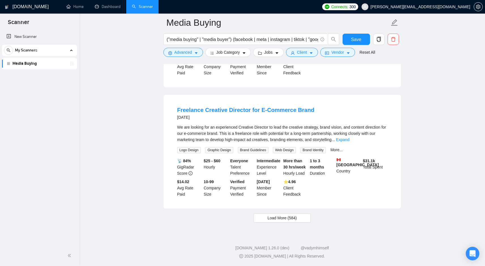
scroll to position [7533, 0]
click at [304, 223] on button "Load More (584)" at bounding box center [282, 218] width 57 height 9
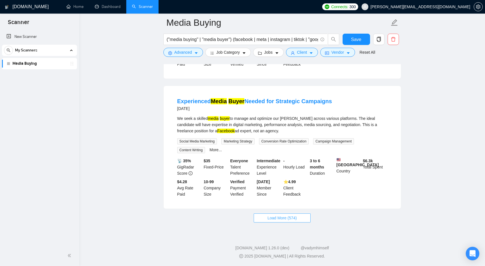
scroll to position [8818, 0]
click at [284, 217] on span "Load More (574)" at bounding box center [281, 218] width 29 height 6
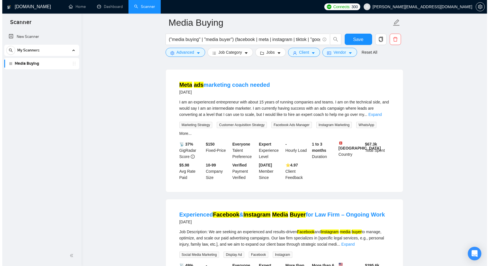
scroll to position [8928, 0]
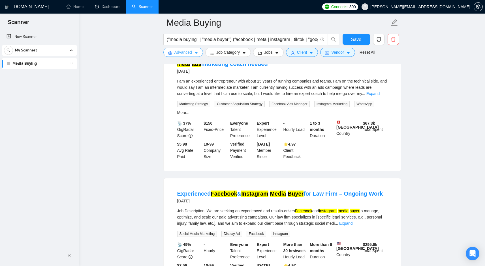
click at [178, 53] on span "Advanced" at bounding box center [183, 52] width 18 height 6
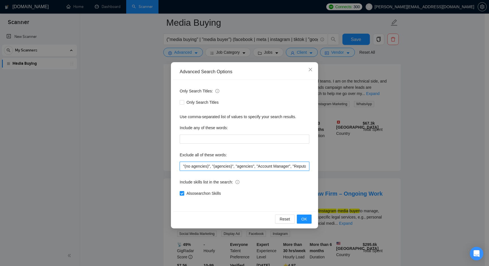
click at [265, 163] on input ""(no agencies)", "(agencies)", "agencies", "Account Manager", "Reputation Manag…" at bounding box center [245, 166] width 130 height 9
paste input "Video Editing"
type input ""(no agencies)", "(agencies)", "agencies", "Account Manager", "Reputation Manag…"
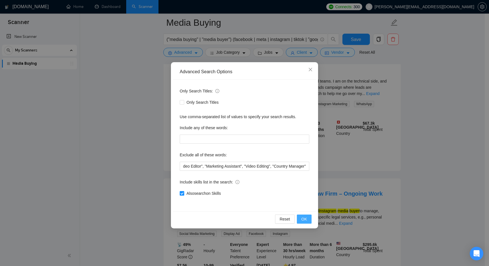
scroll to position [0, 0]
click at [307, 219] on button "OK" at bounding box center [304, 219] width 15 height 9
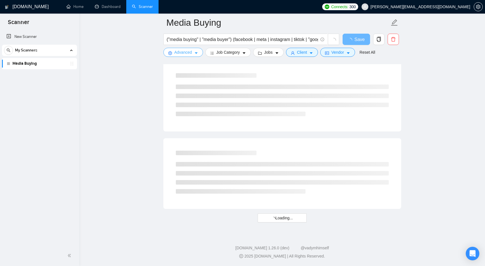
scroll to position [1176, 0]
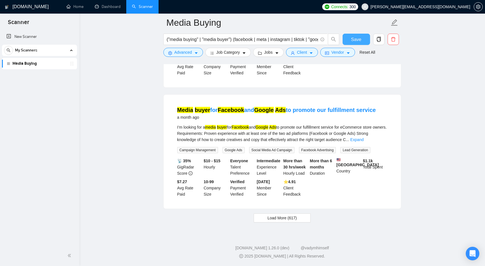
click at [350, 40] on button "Save" at bounding box center [355, 39] width 27 height 11
click at [300, 222] on button "Load More (617)" at bounding box center [282, 218] width 57 height 9
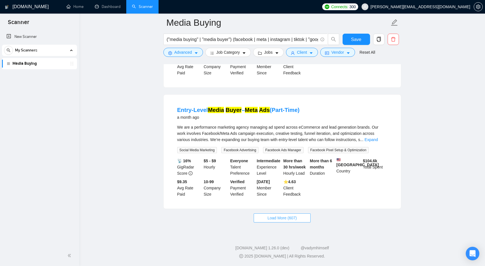
scroll to position [2429, 0]
click at [302, 220] on button "Load More (607)" at bounding box center [282, 218] width 57 height 9
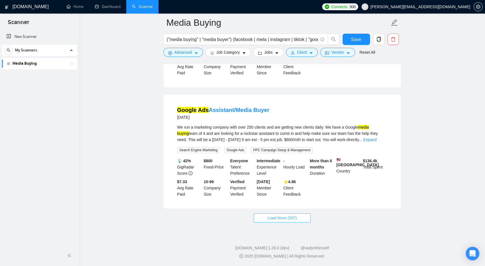
scroll to position [3740, 0]
click at [301, 220] on button "Load More (597)" at bounding box center [282, 218] width 57 height 9
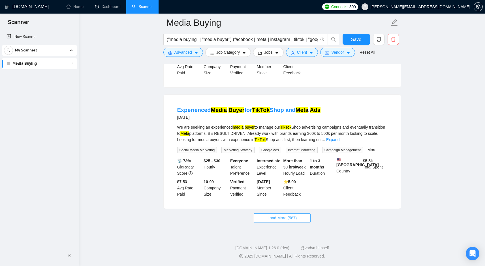
scroll to position [5026, 0]
click at [295, 218] on span "Load More (587)" at bounding box center [281, 218] width 29 height 6
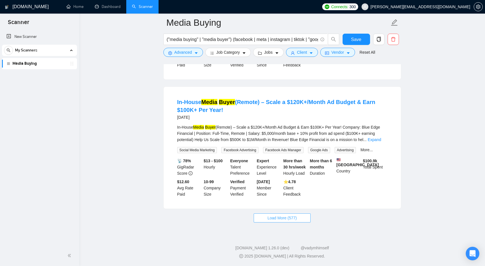
scroll to position [6295, 0]
click at [308, 216] on button "Load More (577)" at bounding box center [282, 218] width 57 height 9
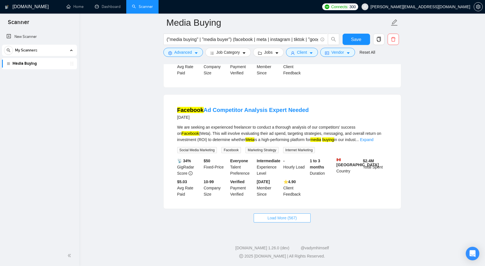
scroll to position [7565, 0]
click at [306, 218] on button "Load More (567)" at bounding box center [282, 218] width 57 height 9
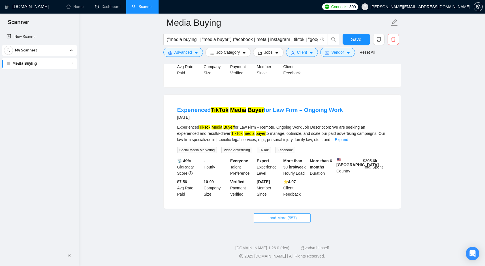
scroll to position [8827, 0]
click at [301, 219] on button "Load More (557)" at bounding box center [282, 218] width 57 height 9
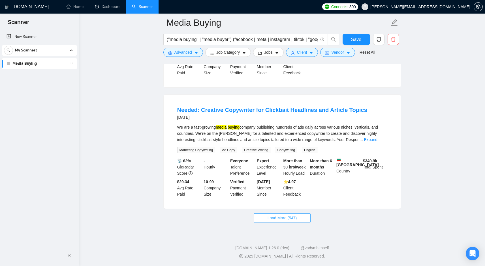
scroll to position [10080, 0]
click at [303, 221] on button "Load More (547)" at bounding box center [282, 218] width 57 height 9
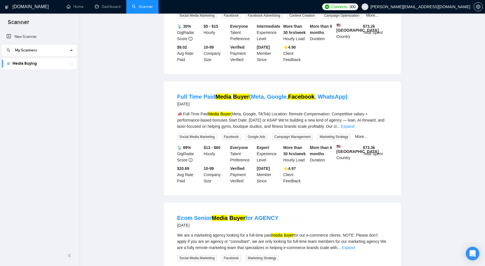
scroll to position [0, 0]
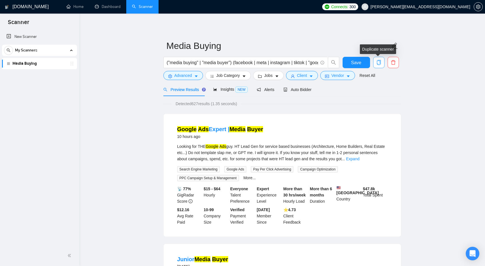
click at [379, 63] on icon "copy" at bounding box center [378, 62] width 4 height 5
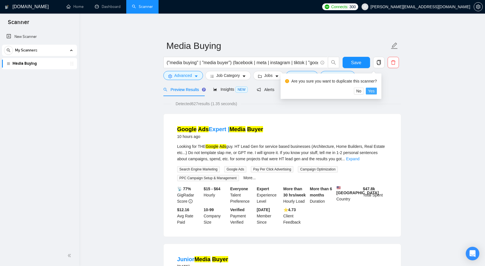
click at [377, 92] on button "Yes" at bounding box center [371, 91] width 11 height 7
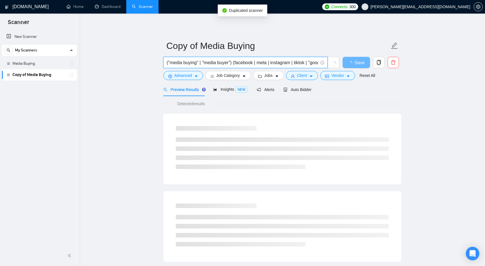
click at [181, 63] on input "("media buying" | "media buyer") (facebook | meta | instagram | tiktok | "googl…" at bounding box center [242, 62] width 151 height 7
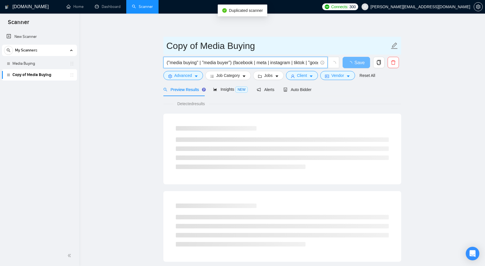
click at [193, 47] on input "Copy of Media Buying" at bounding box center [277, 46] width 223 height 14
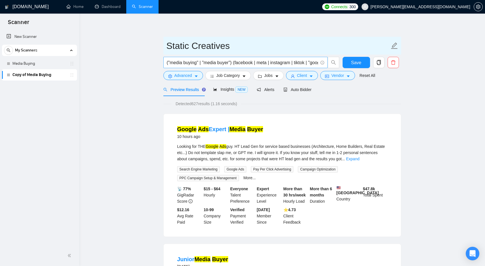
type input "Static Creatives"
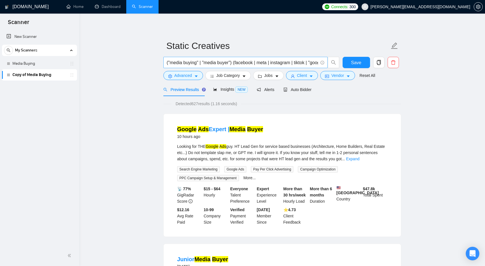
click at [222, 64] on input "("media buying" | "media buyer") (facebook | meta | instagram | tiktok | "googl…" at bounding box center [242, 62] width 151 height 7
paste input "image ads" | "ad creatives" | "static creatives" | "ad design" | "banner ads" |…"
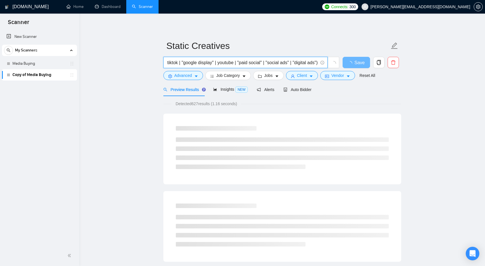
type input "("image ads" | "ad creatives" | "static creatives" | "ad design" | "banner ads"…"
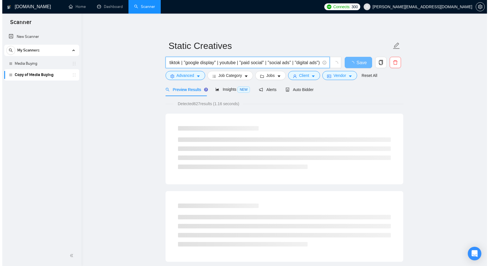
scroll to position [0, 0]
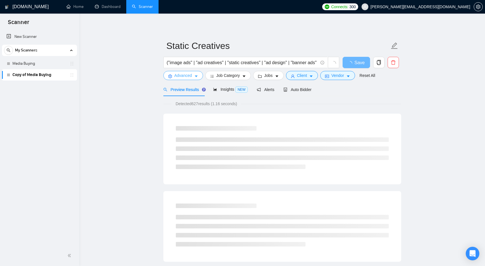
click at [183, 76] on span "Advanced" at bounding box center [183, 75] width 18 height 6
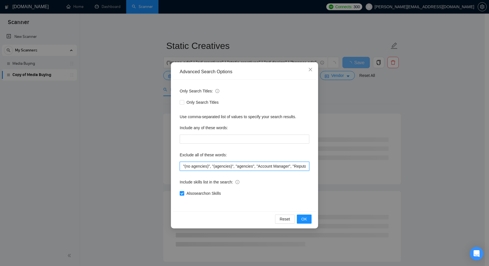
click at [278, 166] on input ""(no agencies)", "(agencies)", "agencies", "Account Manager", "Reputation Manag…" at bounding box center [245, 166] width 130 height 9
click at [279, 166] on input ""(no agencies)", "(agencies)", "agencies", "Account Manager", "Reputation Manag…" at bounding box center [245, 166] width 130 height 9
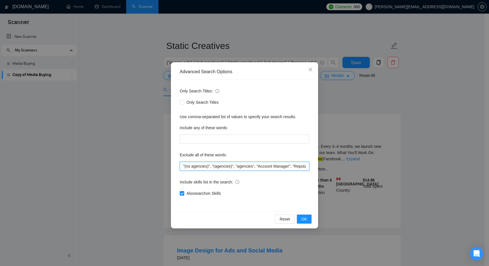
scroll to position [0, 356]
drag, startPoint x: 260, startPoint y: 165, endPoint x: 517, endPoint y: 259, distance: 273.4
click at [489, 259] on html "Scanner New Scanner My Scanners Media Buying Copy of Media Buying [DOMAIN_NAME]…" at bounding box center [244, 133] width 489 height 266
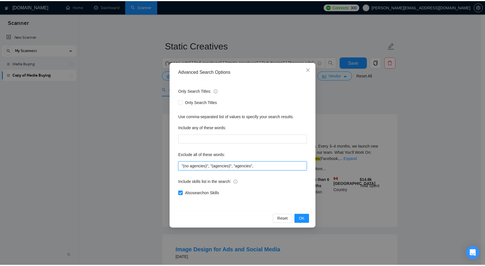
scroll to position [0, 0]
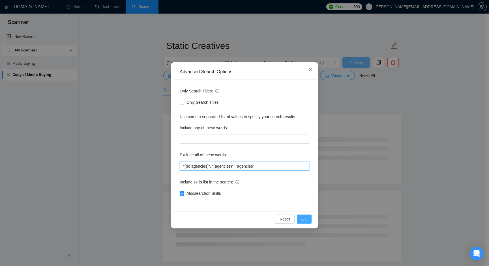
type input ""(no agencies)", "(agencies)", "agencies""
click at [310, 218] on button "OK" at bounding box center [304, 219] width 15 height 9
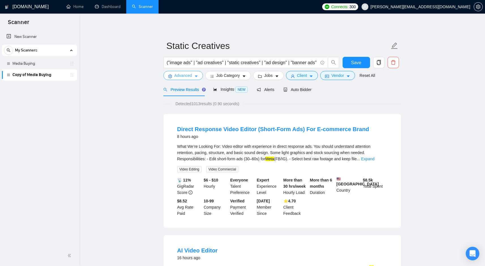
click at [190, 78] on span "Advanced" at bounding box center [183, 75] width 18 height 6
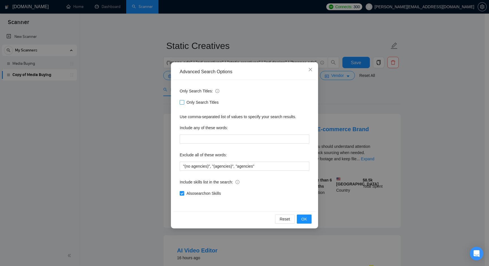
click at [190, 100] on span "Only Search Titles" at bounding box center [202, 102] width 37 height 6
click at [184, 100] on input "Only Search Titles" at bounding box center [182, 102] width 4 height 4
checkbox input "true"
click at [272, 165] on input ""(no agencies)", "(agencies)", "agencies"" at bounding box center [245, 166] width 130 height 9
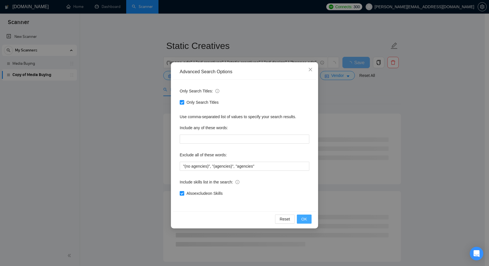
click at [305, 215] on button "OK" at bounding box center [304, 219] width 15 height 9
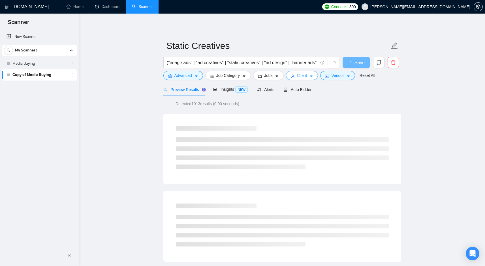
click at [304, 75] on span "Client" at bounding box center [302, 75] width 10 height 6
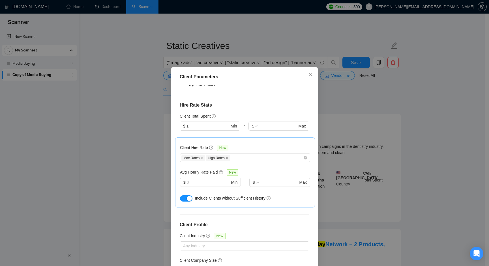
click at [391, 111] on div "Client Parameters Client Location Include Client Countries [GEOGRAPHIC_DATA] [G…" at bounding box center [244, 133] width 489 height 266
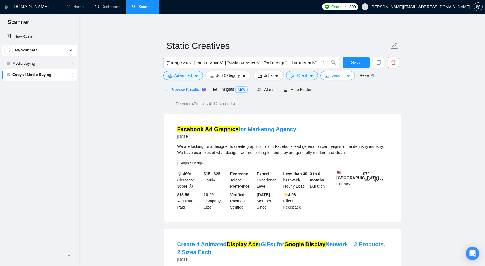
click at [343, 75] on span "Vendor" at bounding box center [337, 75] width 12 height 6
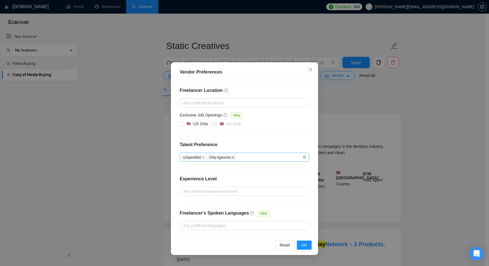
click at [234, 157] on icon "close" at bounding box center [232, 157] width 3 height 3
click at [299, 239] on div "Reset OK" at bounding box center [244, 245] width 143 height 16
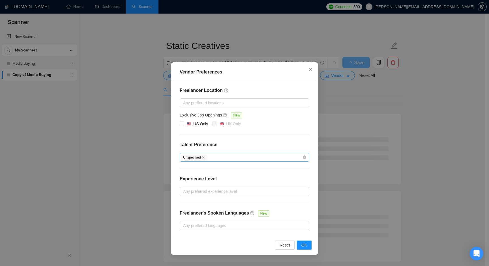
click at [204, 157] on icon "close" at bounding box center [203, 157] width 3 height 3
click at [308, 247] on button "OK" at bounding box center [304, 245] width 15 height 9
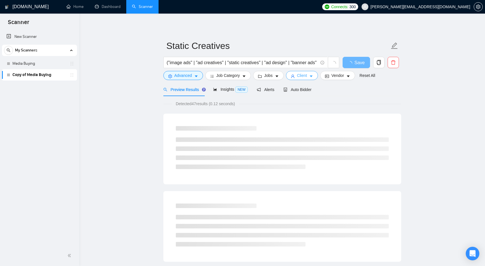
click at [302, 73] on span "Client" at bounding box center [302, 75] width 10 height 6
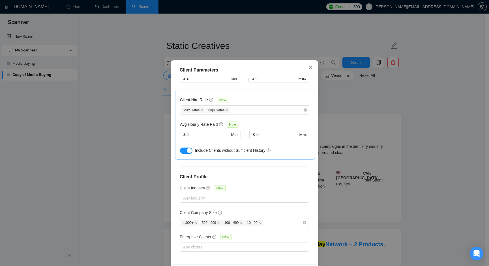
scroll to position [30, 0]
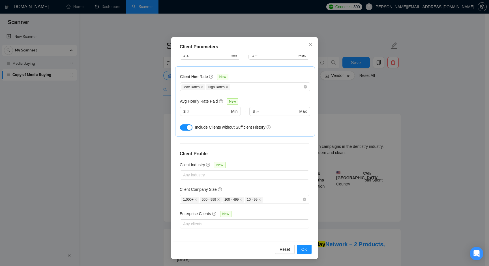
click at [436, 106] on div "Client Parameters Client Location Include Client Countries [GEOGRAPHIC_DATA] [G…" at bounding box center [244, 133] width 489 height 266
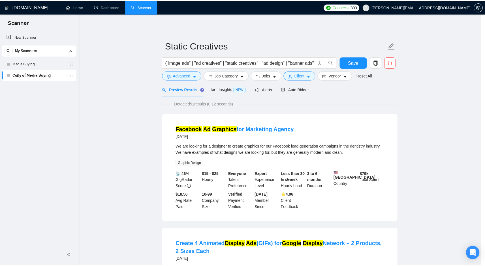
scroll to position [0, 0]
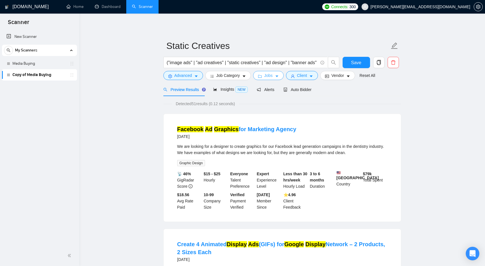
click at [266, 77] on span "Jobs" at bounding box center [268, 75] width 8 height 6
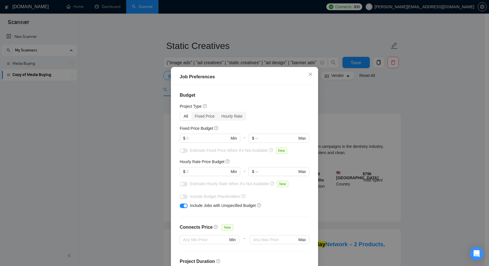
click at [371, 95] on div "Job Preferences Budget Project Type All Fixed Price Hourly Rate Fixed Price Bud…" at bounding box center [244, 133] width 489 height 266
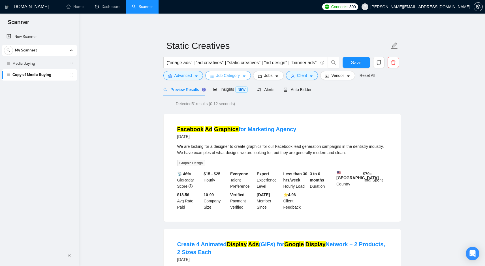
click at [240, 75] on span "Job Category" at bounding box center [227, 75] width 23 height 6
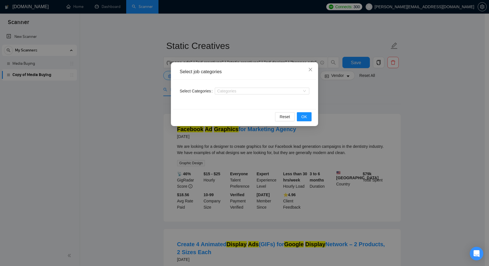
click at [456, 111] on div "Select job categories Select Categories Categories Reset OK" at bounding box center [244, 133] width 489 height 266
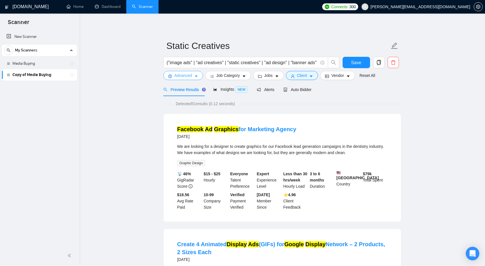
click at [186, 75] on span "Advanced" at bounding box center [183, 75] width 18 height 6
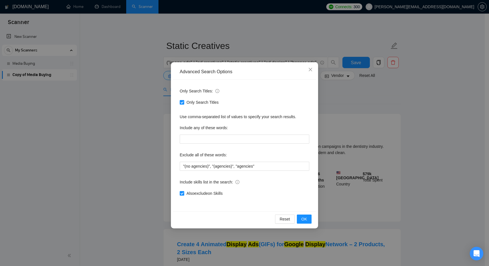
click at [408, 133] on div "Advanced Search Options Only Search Titles: Only Search Titles Use comma-separa…" at bounding box center [244, 133] width 489 height 266
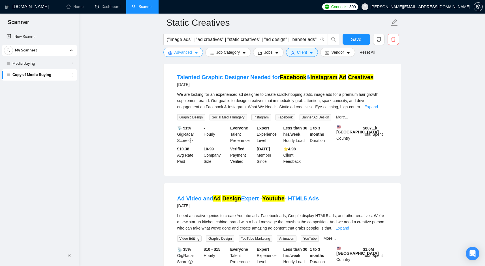
scroll to position [1155, 0]
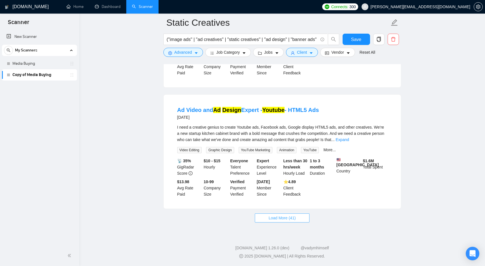
click at [287, 221] on button "Load More (41)" at bounding box center [282, 218] width 55 height 9
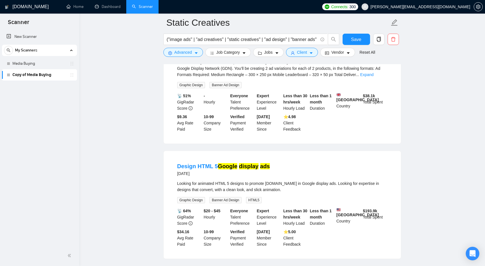
scroll to position [0, 0]
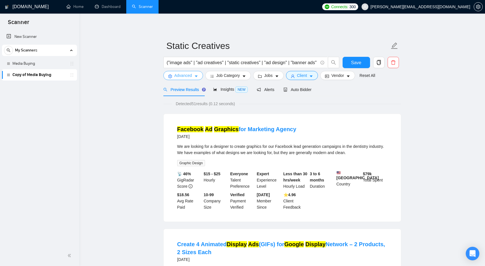
click at [183, 78] on span "Advanced" at bounding box center [183, 75] width 18 height 6
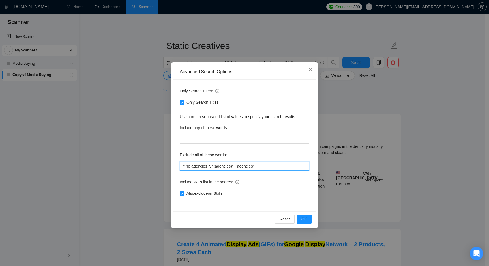
click at [270, 165] on input ""(no agencies)", "(agencies)", "agencies"" at bounding box center [245, 166] width 130 height 9
type input ""(no agencies)", "(agencies)", "agencies", "Youtube""
click at [305, 220] on span "OK" at bounding box center [304, 219] width 6 height 6
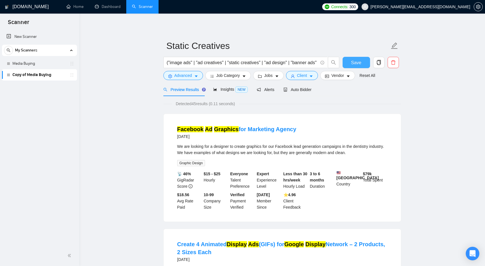
click at [358, 62] on span "Save" at bounding box center [356, 62] width 10 height 7
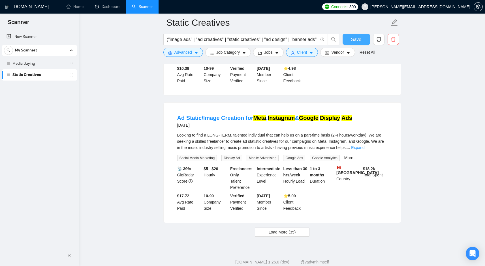
scroll to position [1124, 0]
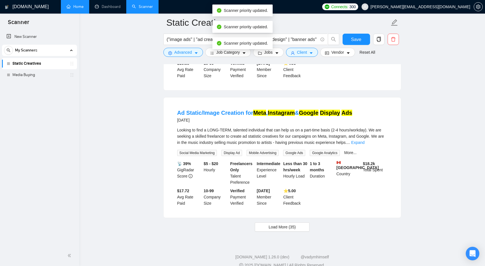
drag, startPoint x: 70, startPoint y: 77, endPoint x: 78, endPoint y: 1, distance: 75.6
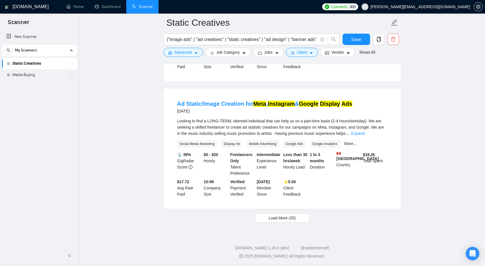
scroll to position [1150, 0]
click at [306, 221] on button "Load More (35)" at bounding box center [282, 218] width 55 height 9
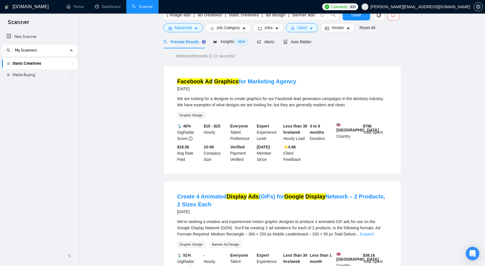
scroll to position [0, 0]
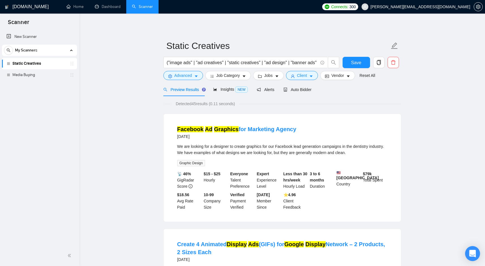
click at [472, 249] on div "Open Intercom Messenger" at bounding box center [472, 253] width 15 height 15
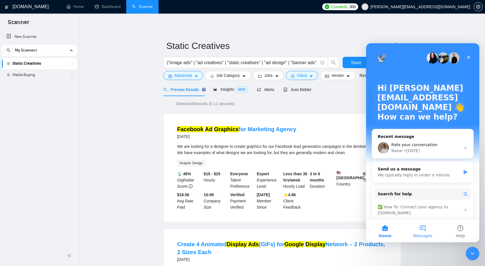
click at [418, 229] on button "Messages" at bounding box center [422, 231] width 38 height 23
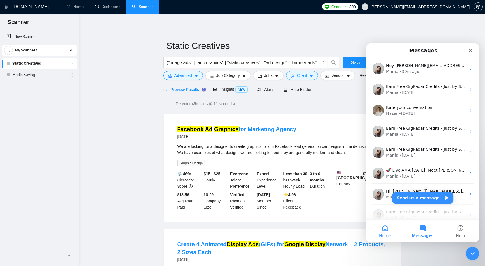
click at [384, 232] on button "Home" at bounding box center [385, 231] width 38 height 23
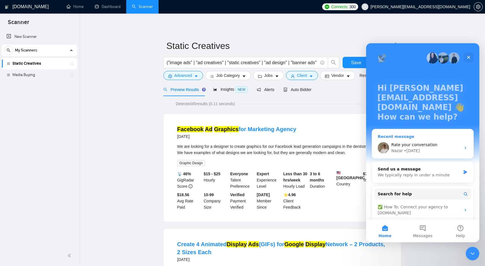
scroll to position [42, 0]
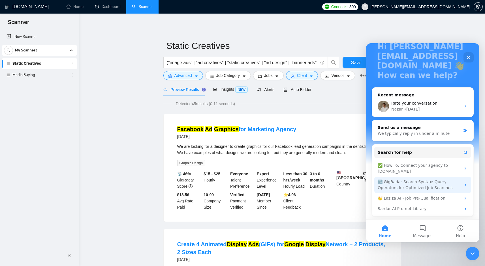
click at [435, 182] on div "🔠 GigRadar Search Syntax: Query Operators for Optimized Job Searches" at bounding box center [418, 185] width 83 height 12
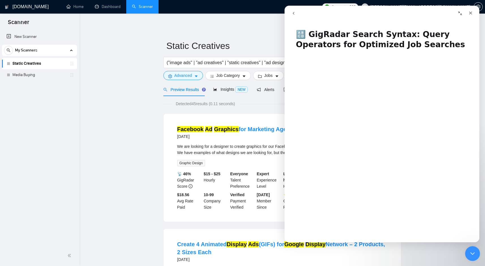
click at [469, 254] on icon "Close Intercom Messenger" at bounding box center [471, 253] width 7 height 7
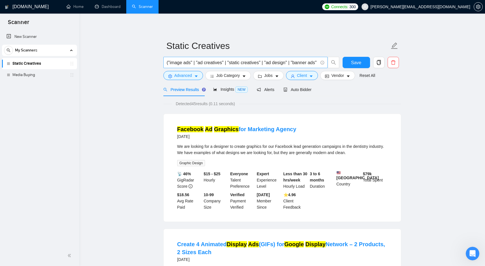
click at [280, 62] on input "("image ads" | "ad creatives" | "static creatives" | "ad design" | "banner ads"…" at bounding box center [242, 62] width 151 height 7
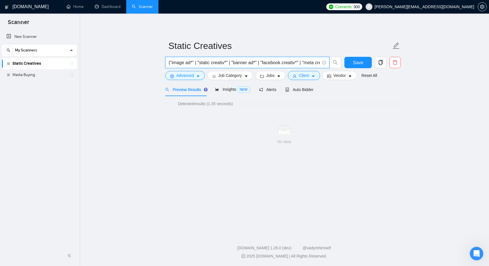
click at [255, 63] on input "("image ad*" | "static creativ*" | "banner ad*" | "facebook creativ*" | "meta c…" at bounding box center [244, 62] width 151 height 7
paste input "(design | "graphic design*" | figma | photoshop | illustrator | canva | xd | sk…"
click at [249, 62] on input "("image ad*" | "static creativ*" | "banner ad*" | "facebook creativ*" | "meta c…" at bounding box center [244, 62] width 151 height 7
paste input "s" | "ad creatives" | "static creatives" | "ad design" | "banner ads" | "displa…"
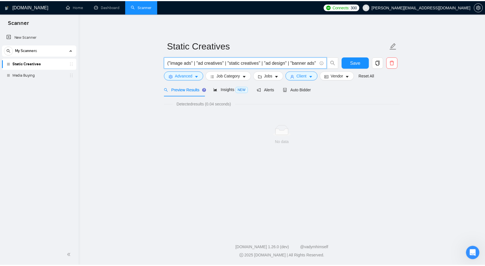
scroll to position [0, 288]
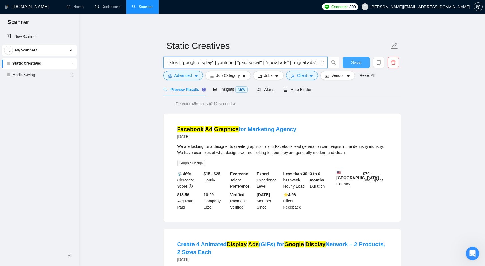
type input "("image ads" | "ad creatives" | "static creatives" | "ad design" | "banner ads"…"
click at [357, 57] on button "Save" at bounding box center [355, 62] width 27 height 11
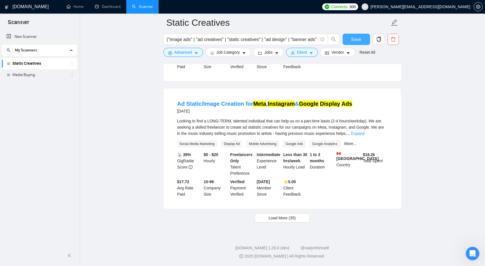
scroll to position [1157, 0]
click at [289, 215] on button "Load More (35)" at bounding box center [282, 218] width 55 height 9
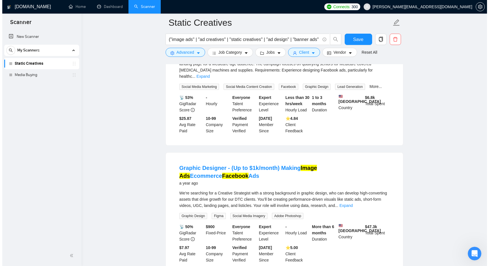
scroll to position [1691, 0]
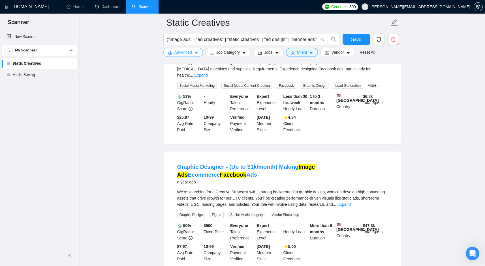
click at [191, 55] on span "Advanced" at bounding box center [183, 52] width 18 height 6
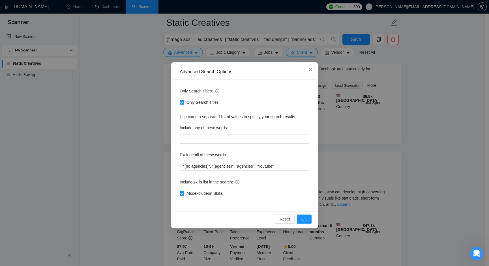
click at [211, 102] on span "Only Search Titles" at bounding box center [202, 102] width 37 height 6
click at [184, 102] on input "Only Search Titles" at bounding box center [182, 102] width 4 height 4
checkbox input "false"
click at [308, 216] on button "OK" at bounding box center [304, 219] width 15 height 9
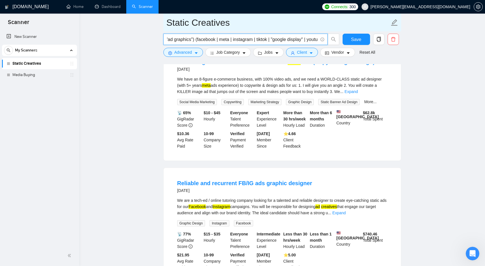
scroll to position [0, 288]
drag, startPoint x: 292, startPoint y: 43, endPoint x: 398, endPoint y: 30, distance: 107.5
click at [399, 30] on form "Static Creatives ("image ads" | "ad creatives" | "static creatives" | "ad desig…" at bounding box center [282, 37] width 238 height 46
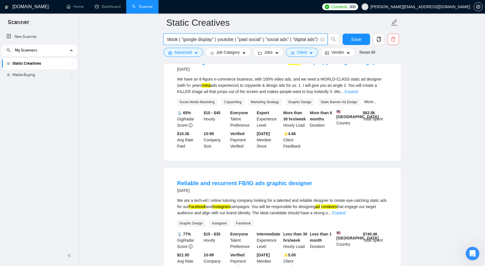
click at [316, 38] on input "("image ads" | "ad creatives" | "static creatives" | "ad design" | "banner ads"…" at bounding box center [242, 39] width 151 height 7
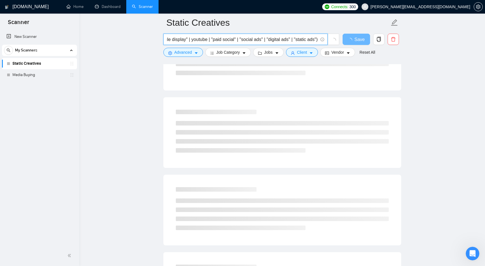
scroll to position [0, 315]
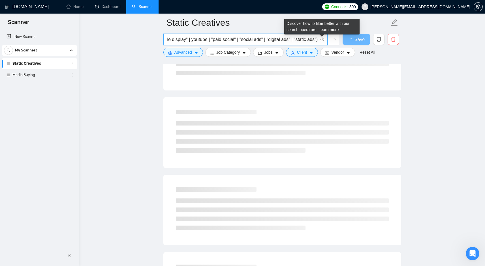
drag, startPoint x: 310, startPoint y: 38, endPoint x: 321, endPoint y: 40, distance: 11.0
click at [321, 40] on span "("image ads" | "ad creatives" | "static creatives" | "ad design" | "banner ads"…" at bounding box center [245, 39] width 164 height 11
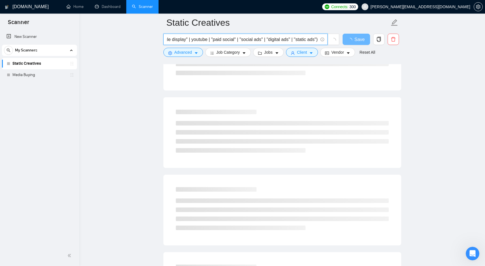
type input "("image ads" | "ad creatives" | "static creatives" | "ad design" | "banner ads"…"
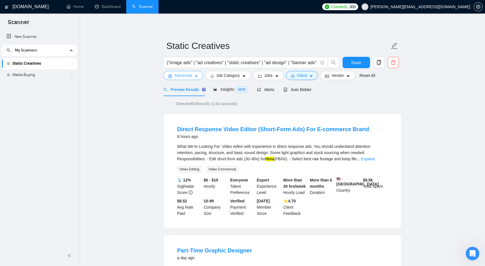
click at [188, 78] on span "Advanced" at bounding box center [183, 75] width 18 height 6
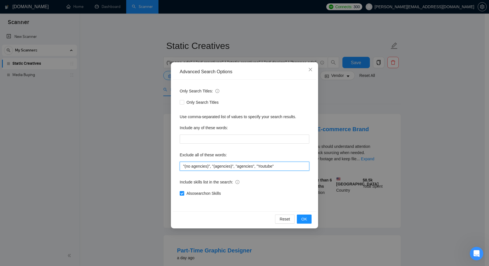
click at [304, 168] on input ""(no agencies)", "(agencies)", "agencies", "Youtube"" at bounding box center [245, 166] width 130 height 9
click at [306, 224] on div "Reset OK" at bounding box center [244, 219] width 143 height 15
click at [306, 221] on span "OK" at bounding box center [304, 219] width 6 height 6
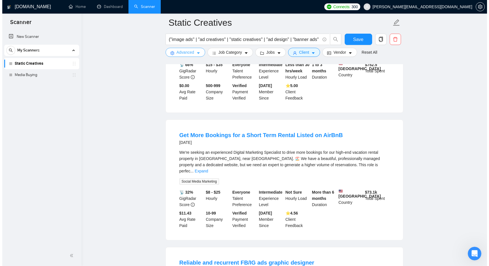
scroll to position [242, 0]
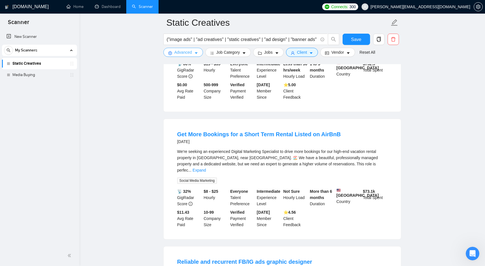
click at [199, 52] on button "Advanced" at bounding box center [183, 52] width 40 height 9
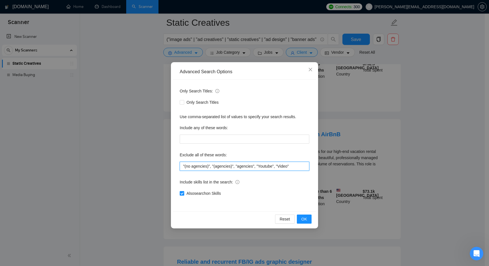
click at [309, 167] on input ""(no agencies)", "(agencies)", "agencies", "Youtube", "Video"" at bounding box center [245, 166] width 130 height 9
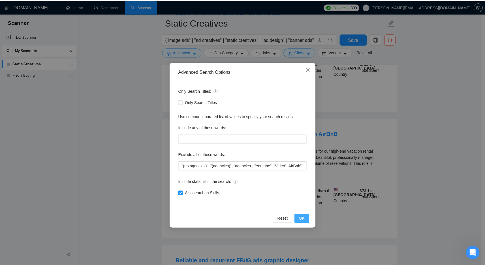
scroll to position [0, 0]
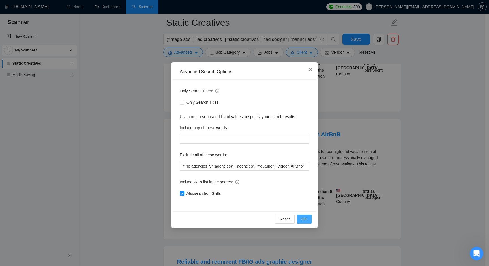
click at [300, 221] on button "OK" at bounding box center [304, 219] width 15 height 9
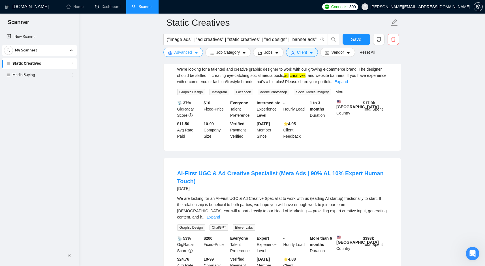
scroll to position [619, 0]
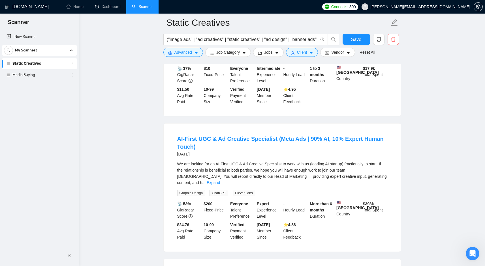
click at [406, 141] on main "Static Creatives ("image ads" | "ad creatives" | "static creatives" | "ad desig…" at bounding box center [281, 84] width 387 height 1361
click at [374, 184] on div "We are looking for an AI-First UGC & Ad Creative Specialist to work with us (le…" at bounding box center [282, 173] width 210 height 25
click at [220, 185] on link "Expand" at bounding box center [213, 183] width 13 height 5
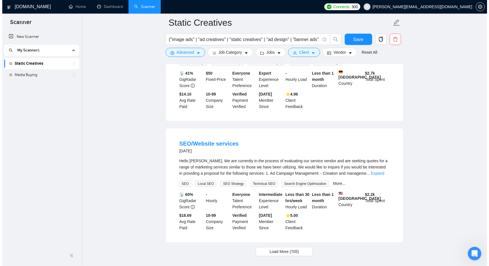
scroll to position [1242, 0]
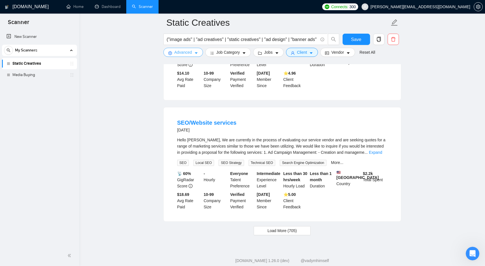
click at [184, 53] on span "Advanced" at bounding box center [183, 52] width 18 height 6
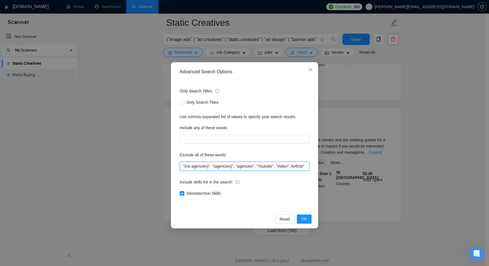
click at [297, 165] on input ""(no agencies)", "(agencies)", "agencies", "Youtube", "Video", AirBnb"" at bounding box center [245, 166] width 130 height 9
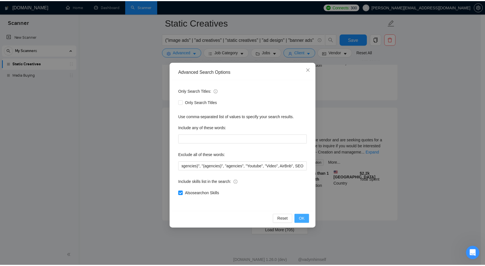
scroll to position [0, 0]
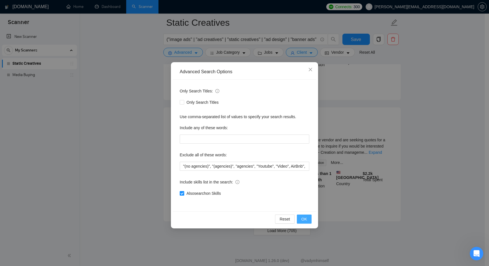
click at [306, 219] on span "OK" at bounding box center [304, 219] width 6 height 6
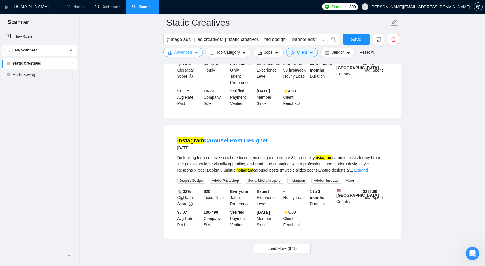
scroll to position [1165, 0]
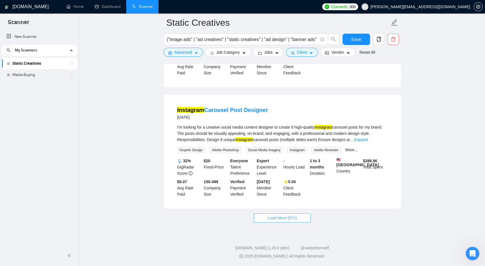
click at [293, 217] on span "Load More (671)" at bounding box center [281, 218] width 29 height 6
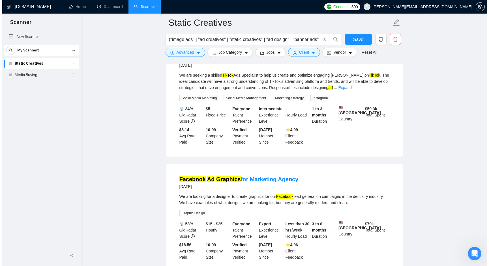
scroll to position [1705, 0]
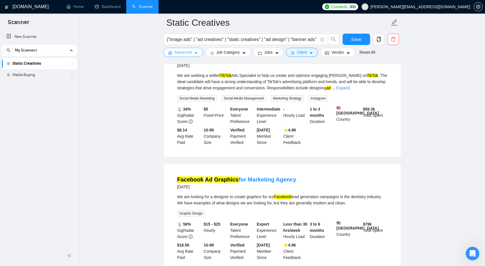
click at [195, 52] on icon "caret-down" at bounding box center [196, 53] width 4 height 4
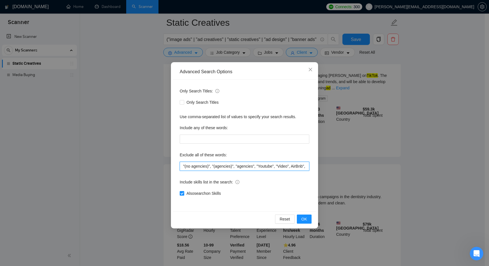
click at [281, 165] on input ""(no agencies)", "(agencies)", "agencies", "Youtube", "Video", AirBnb", SEO" at bounding box center [245, 166] width 130 height 9
type input ""(no agencies)", "(agencies)", "agencies", "Youtube", "Video", AirBnb", "SEO", …"
click at [308, 219] on button "OK" at bounding box center [304, 219] width 15 height 9
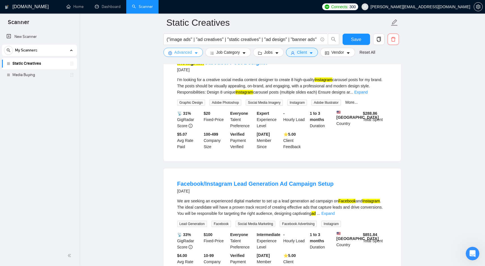
scroll to position [1157, 0]
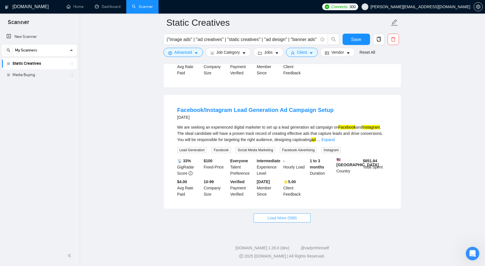
click at [274, 217] on span "Load More (588)" at bounding box center [281, 218] width 29 height 6
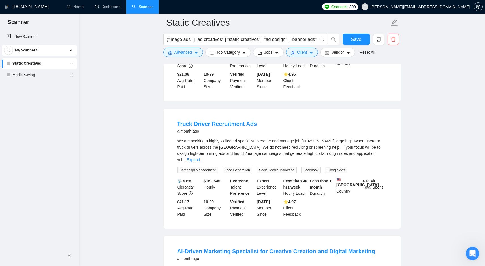
scroll to position [1875, 0]
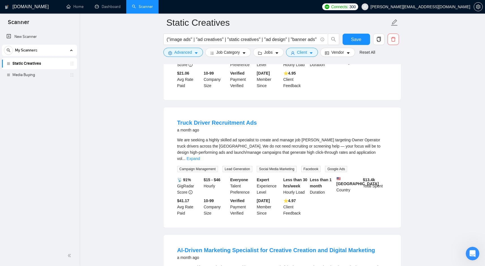
click at [379, 156] on div "We are seeking a highly skilled ad specialist to create and manage job [PERSON_…" at bounding box center [282, 149] width 210 height 25
click at [200, 161] on link "Expand" at bounding box center [192, 158] width 13 height 5
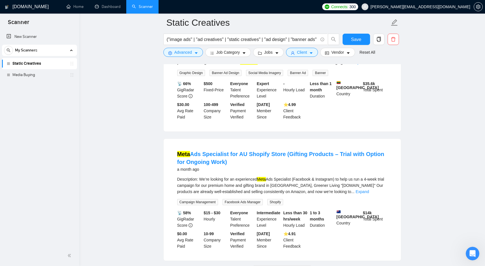
scroll to position [2501, 0]
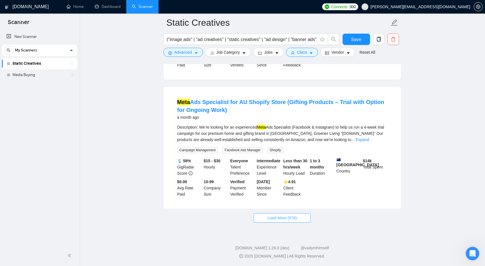
click at [279, 218] on span "Load More (578)" at bounding box center [281, 218] width 29 height 6
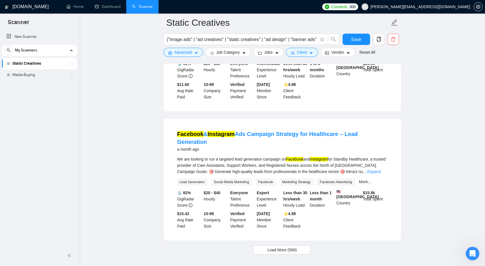
scroll to position [3729, 0]
